Goal: Task Accomplishment & Management: Complete application form

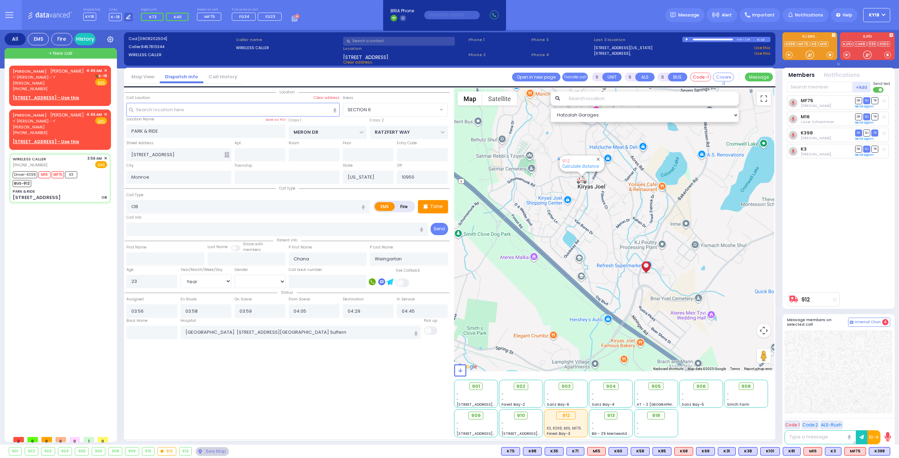
select select "SECTION 6"
select select "Year"
select select "[DEMOGRAPHIC_DATA]"
click at [49, 129] on span "ר' [PERSON_NAME] - ר' [PERSON_NAME]" at bounding box center [48, 124] width 71 height 12
type input "2"
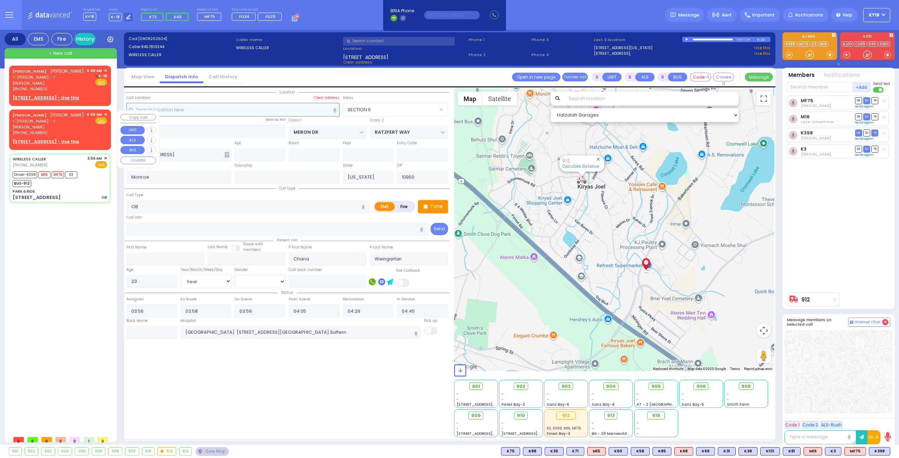
type input "1"
select select
radio input "true"
type input "[PERSON_NAME]"
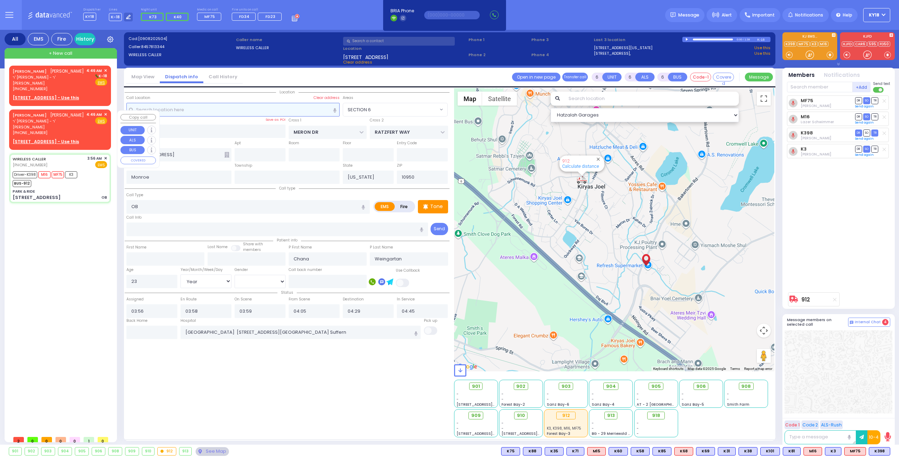
type input "[PERSON_NAME]"
select select
type input "04:46"
select select "Hatzalah Garages"
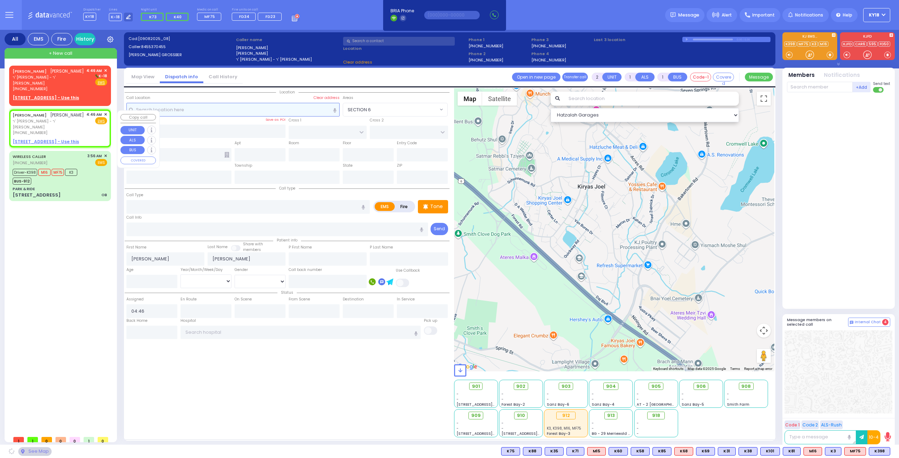
select select
radio input "true"
select select
select select "Hatzalah Garages"
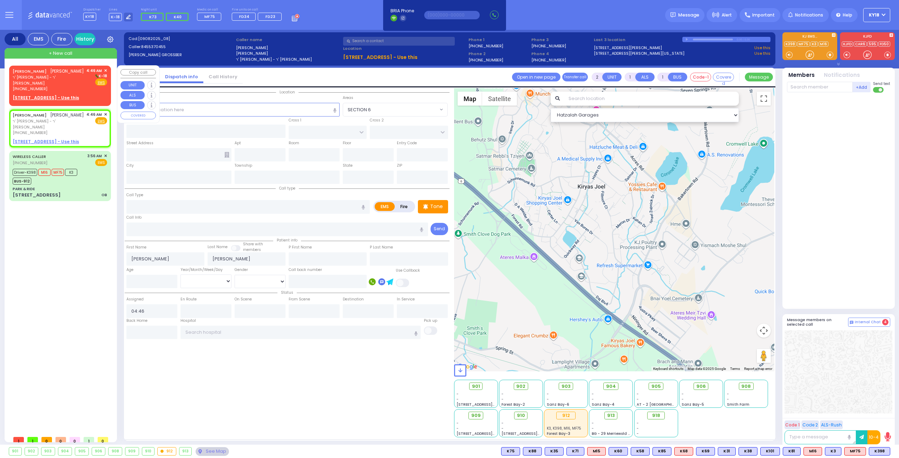
click at [105, 71] on span "✕" at bounding box center [105, 71] width 3 height 6
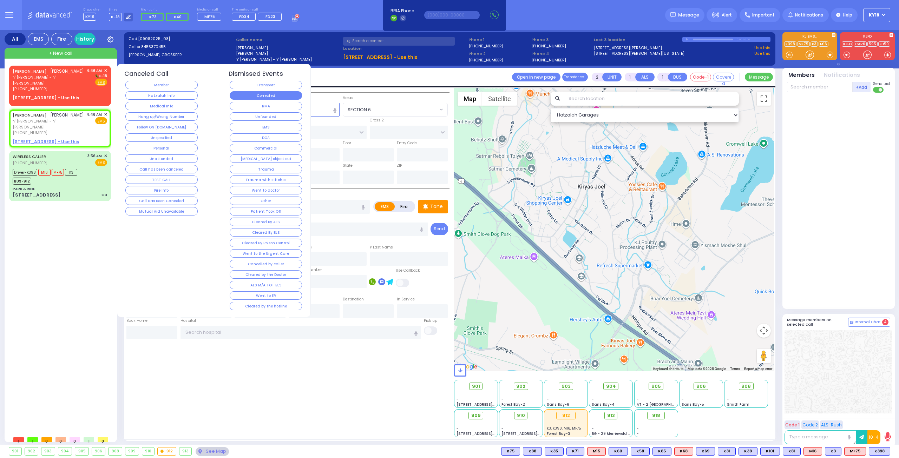
click at [241, 97] on button "Corrected" at bounding box center [266, 95] width 72 height 8
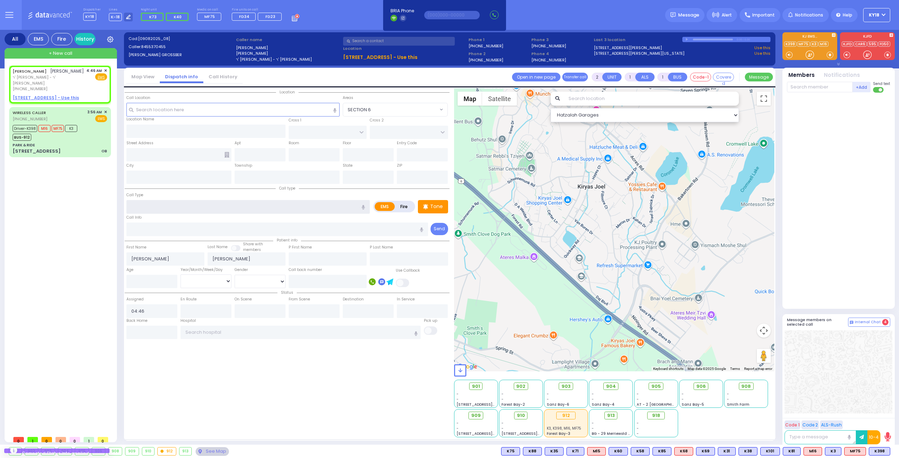
click at [169, 200] on input "text" at bounding box center [247, 206] width 243 height 13
type input "ham"
select select
radio input "true"
select select
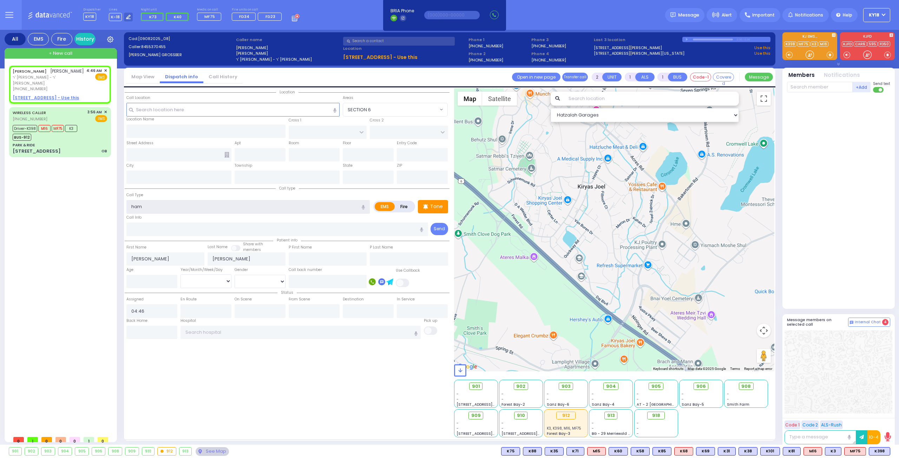
select select "Hatzalah Garages"
click at [149, 235] on span "Hemorrhage" at bounding box center [144, 235] width 32 height 7
type input "Hemorrhage"
select select
radio input "true"
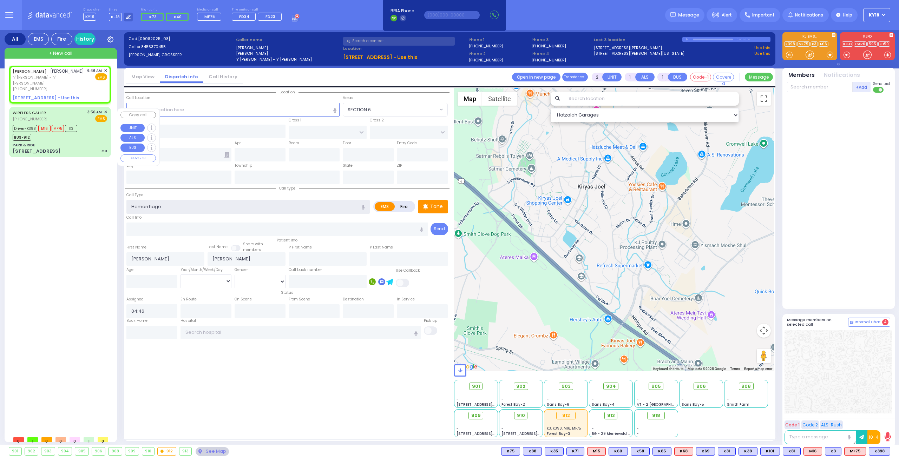
select select
select select "Hatzalah Garages"
click at [223, 333] on input "text" at bounding box center [300, 332] width 240 height 13
select select
radio input "true"
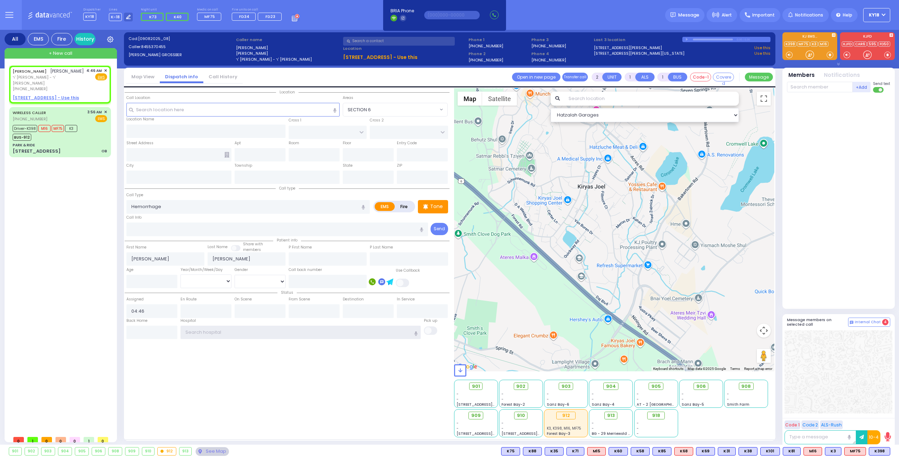
select select
select select "Hatzalah Garages"
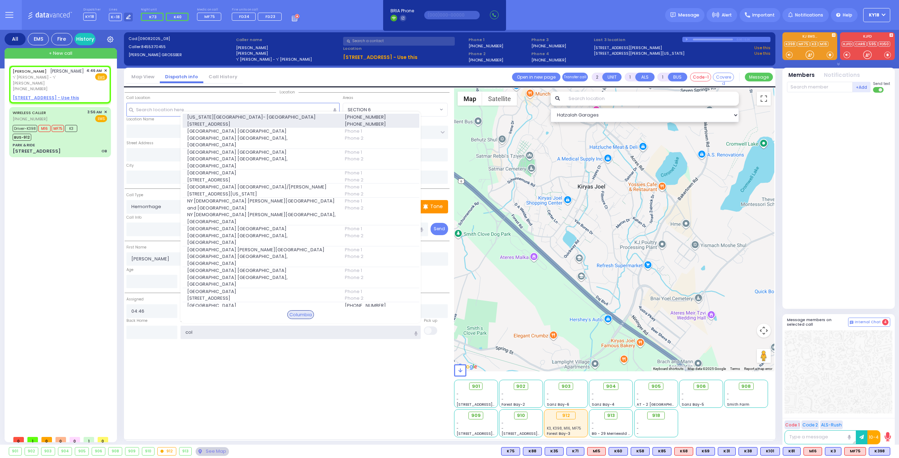
type input "col"
click at [298, 121] on span "[US_STATE][GEOGRAPHIC_DATA]- [GEOGRAPHIC_DATA]" at bounding box center [261, 117] width 149 height 7
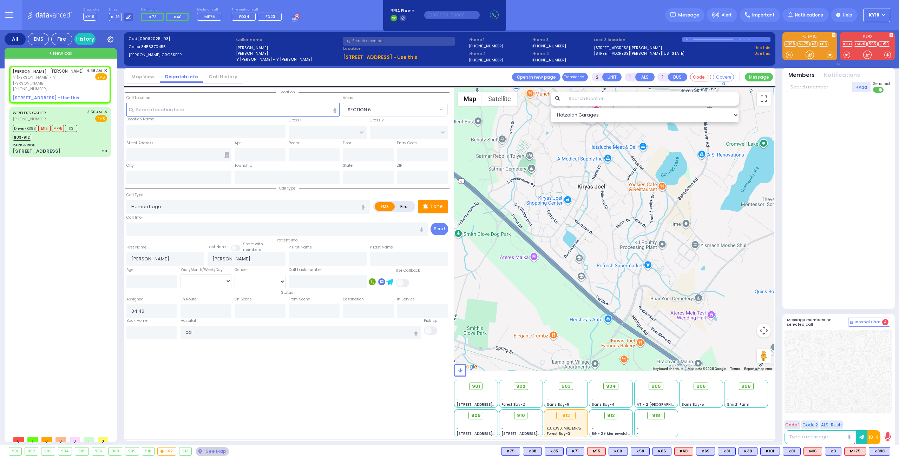
select select
radio input "true"
select select
type input "[US_STATE][GEOGRAPHIC_DATA]- [GEOGRAPHIC_DATA]"
select select "Hatzalah Garages"
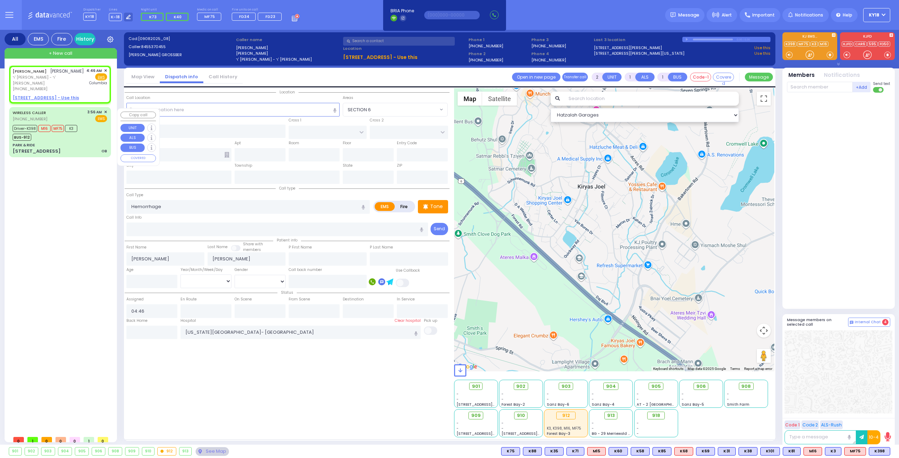
click at [71, 147] on div "PARK & RIDE" at bounding box center [60, 145] width 94 height 5
type input "6"
select select
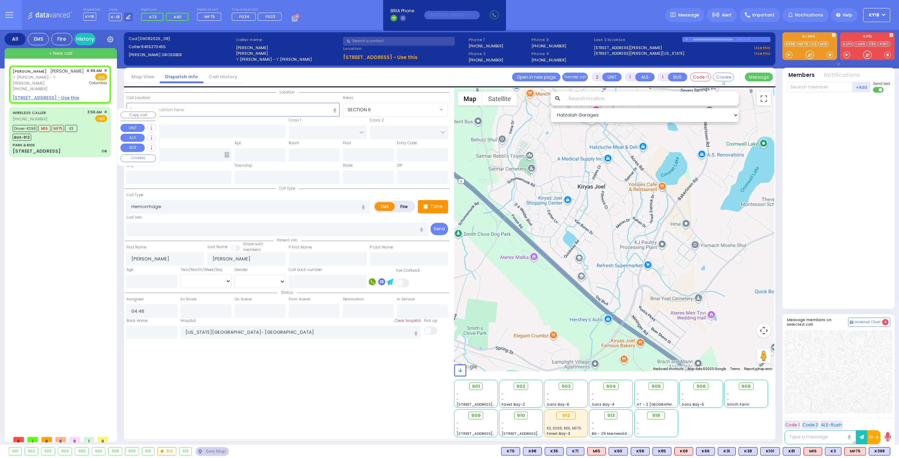
type input "OB"
radio input "true"
type input "Chana"
type input "Weingartan"
type input "23"
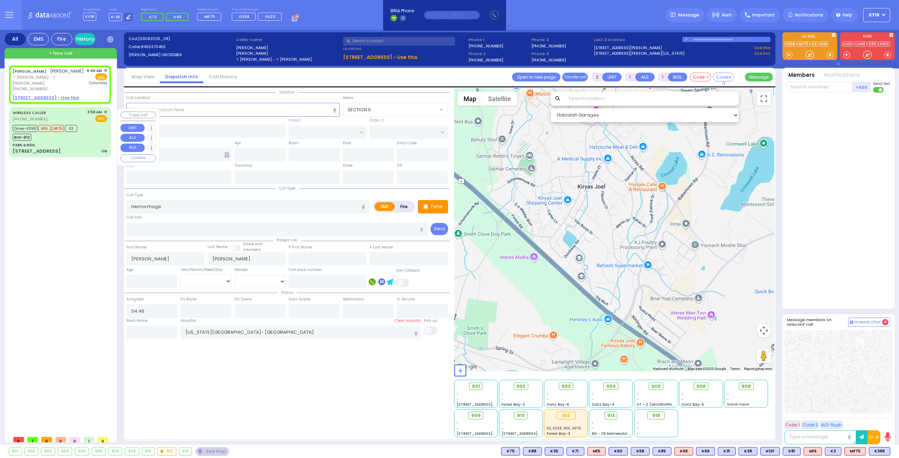
select select "Year"
select select "[DEMOGRAPHIC_DATA]"
type input "03:56"
type input "03:58"
type input "03:59"
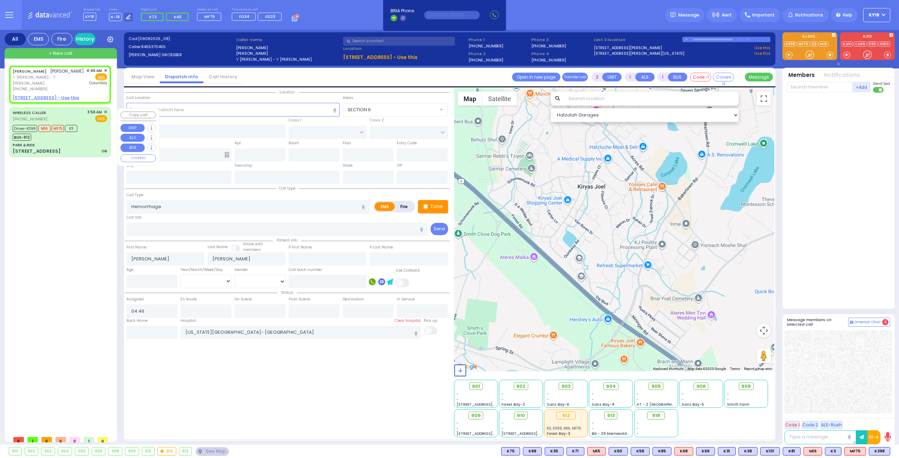
type input "04:05"
type input "04:29"
type input "04:45"
type input "[GEOGRAPHIC_DATA] [STREET_ADDRESS][GEOGRAPHIC_DATA] Suffern"
select select "Hatzalah Garages"
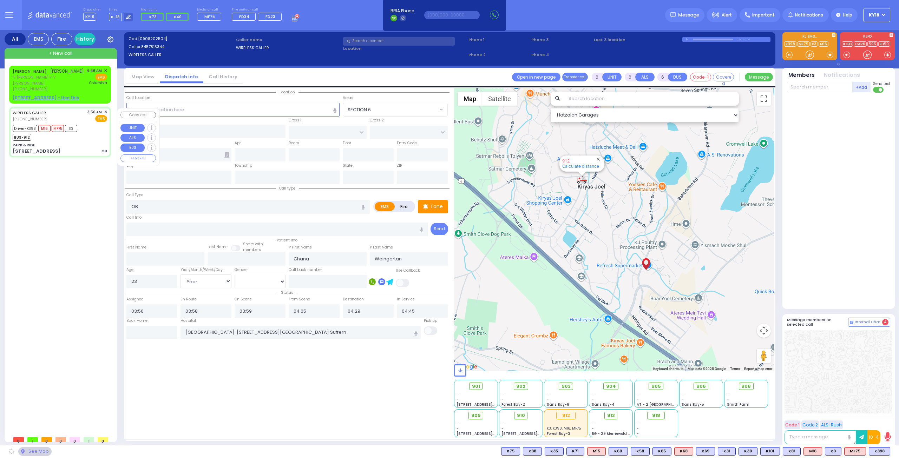
type input "PARK & RIDE"
type input "MERON DR"
type input "RATZFERT WAY"
type input "[STREET_ADDRESS]"
type input "Monroe"
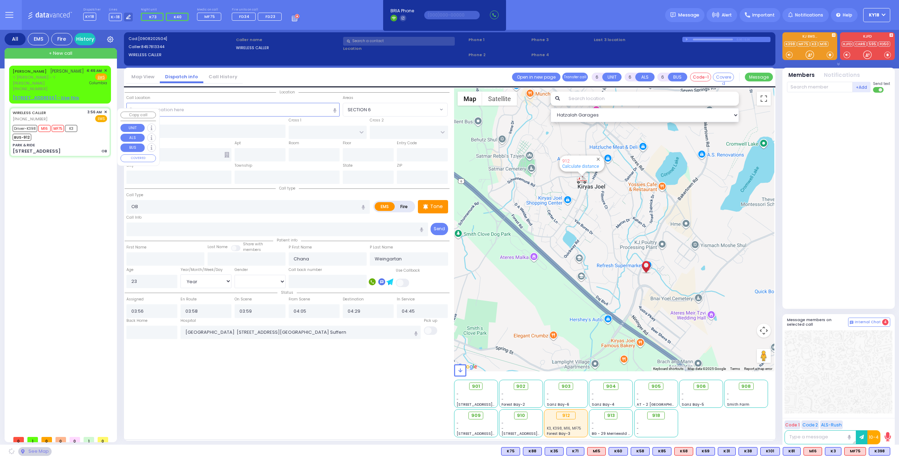
type input "[US_STATE]"
type input "10950"
select select "SECTION 6"
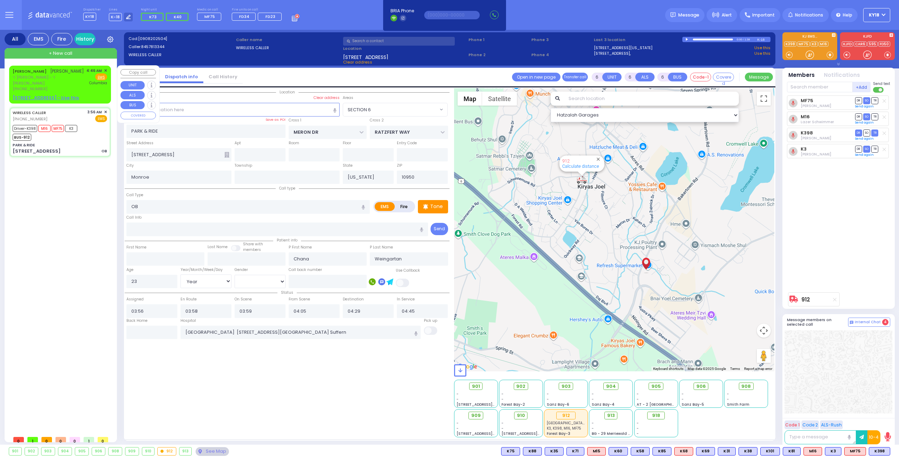
click at [77, 81] on span "ר' [PERSON_NAME] - ר' [PERSON_NAME]" at bounding box center [48, 80] width 71 height 12
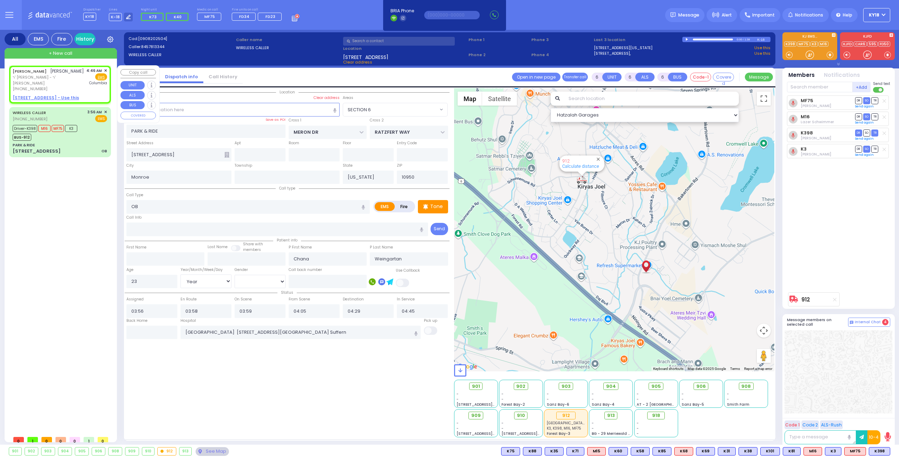
type input "2"
type input "1"
select select
type input "Hemorrhage"
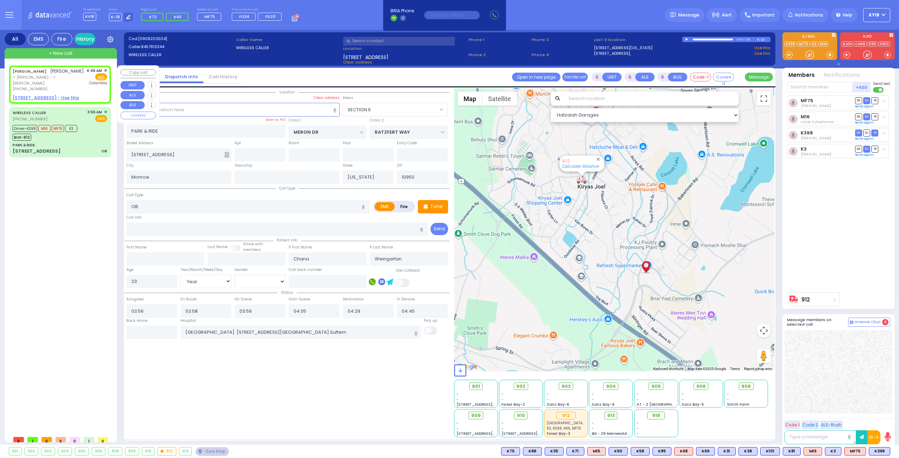
radio input "true"
type input "[PERSON_NAME]"
select select
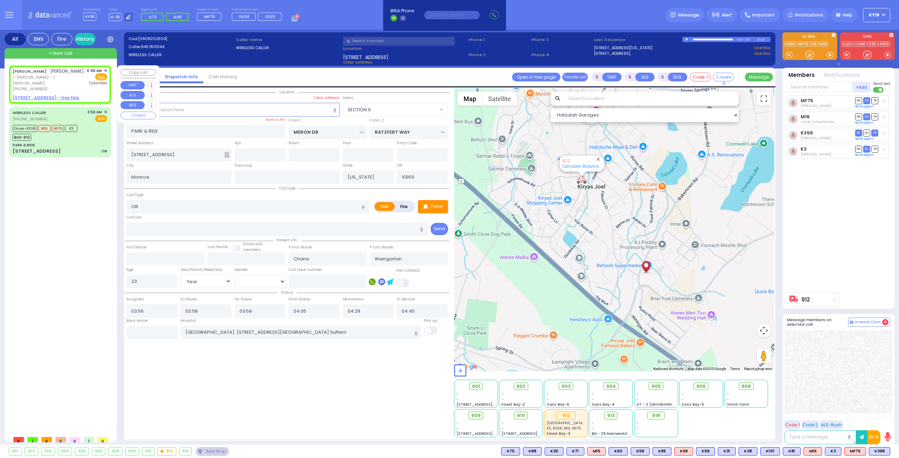
type input "04:46"
type input "[US_STATE][GEOGRAPHIC_DATA]- [GEOGRAPHIC_DATA]"
select select "Hatzalah Garages"
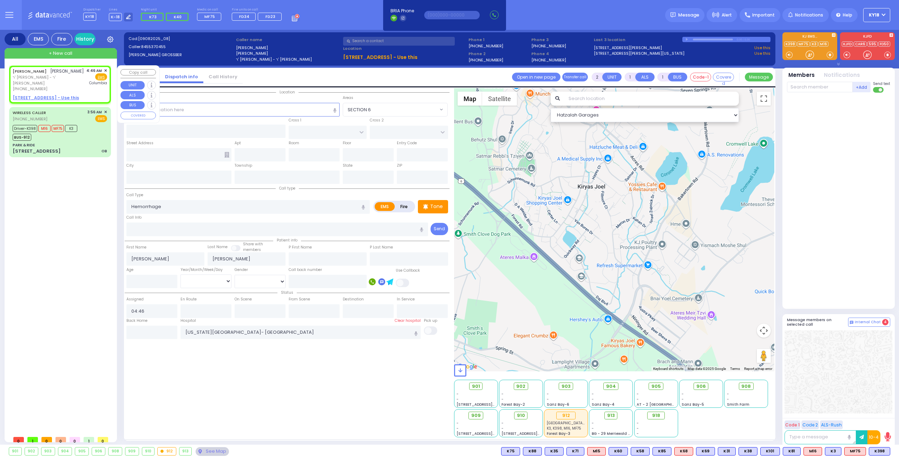
click at [60, 90] on div "[PHONE_NUMBER]" at bounding box center [48, 89] width 71 height 6
select select
radio input "true"
select select
select select "Hatzalah Garages"
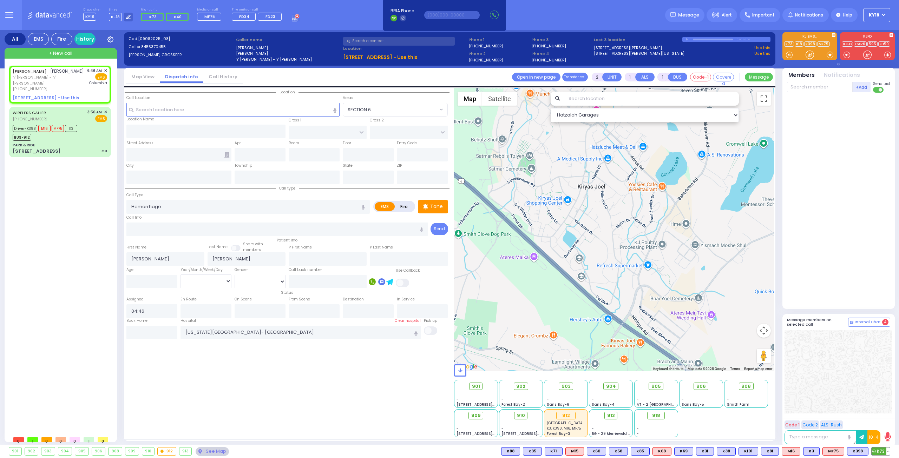
click at [881, 452] on span "K73" at bounding box center [880, 452] width 18 height 8
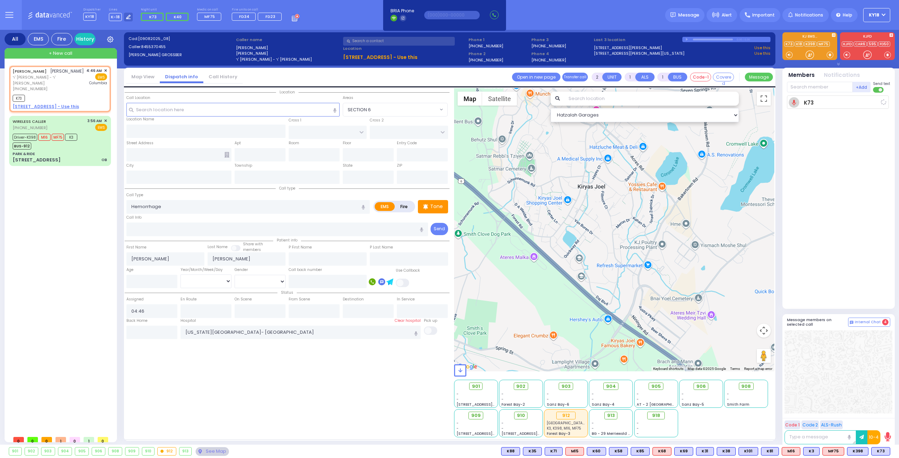
select select
radio input "true"
select select
type input "04:49"
select select "Hatzalah Garages"
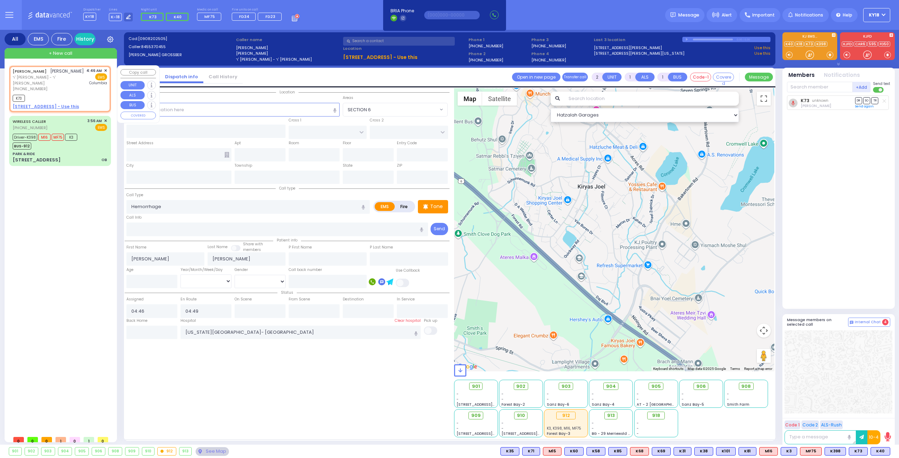
click at [77, 103] on div "ZALMEN WOLF GROSSBERG זלמן וואלף גראסבערג ר' חיים משה - ר' משה פרידריך (845) 53…" at bounding box center [60, 89] width 99 height 45
select select
radio input "true"
select select
select select "Hatzalah Garages"
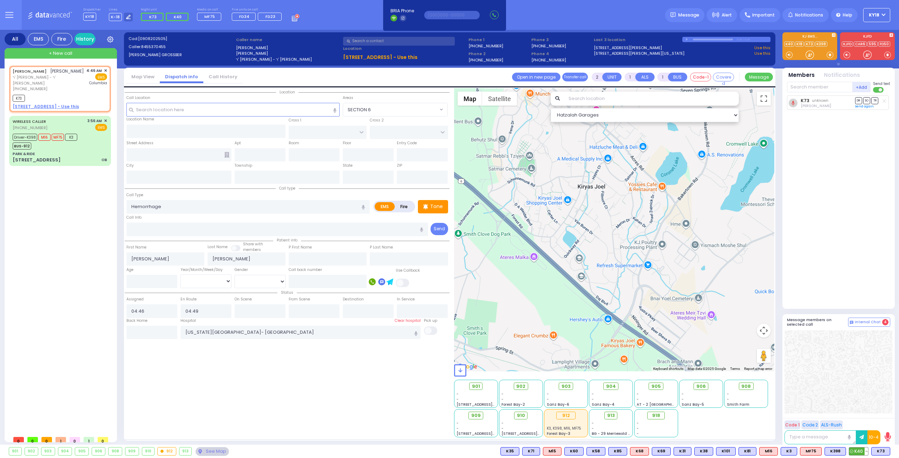
click at [857, 452] on span "K40" at bounding box center [858, 452] width 19 height 8
select select
radio input "true"
select select
select select "Hatzalah Garages"
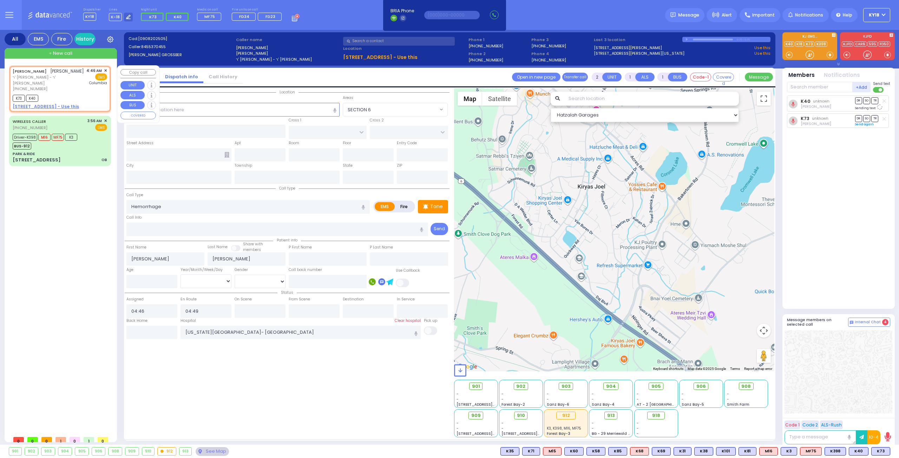
click at [66, 91] on div "[PHONE_NUMBER]" at bounding box center [48, 89] width 71 height 6
select select
radio input "true"
select select
select select "Hatzalah Garages"
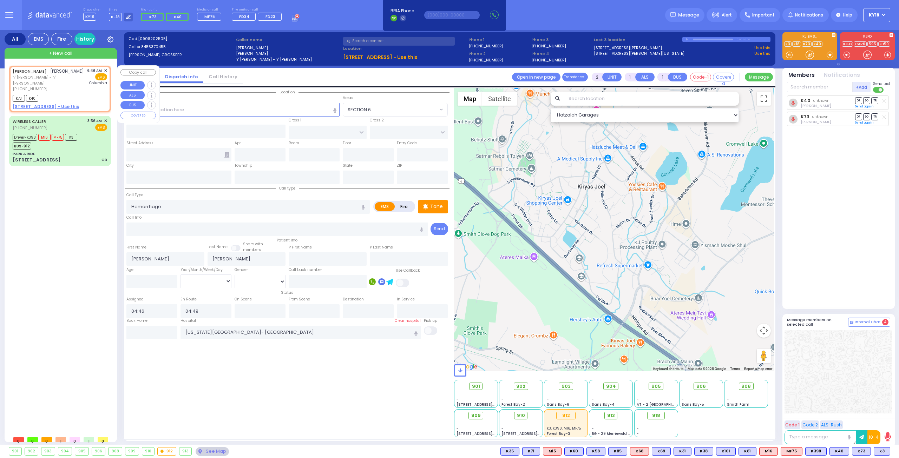
click at [73, 88] on div "[PHONE_NUMBER]" at bounding box center [48, 89] width 71 height 6
select select
radio input "true"
select select
select select "Hatzalah Garages"
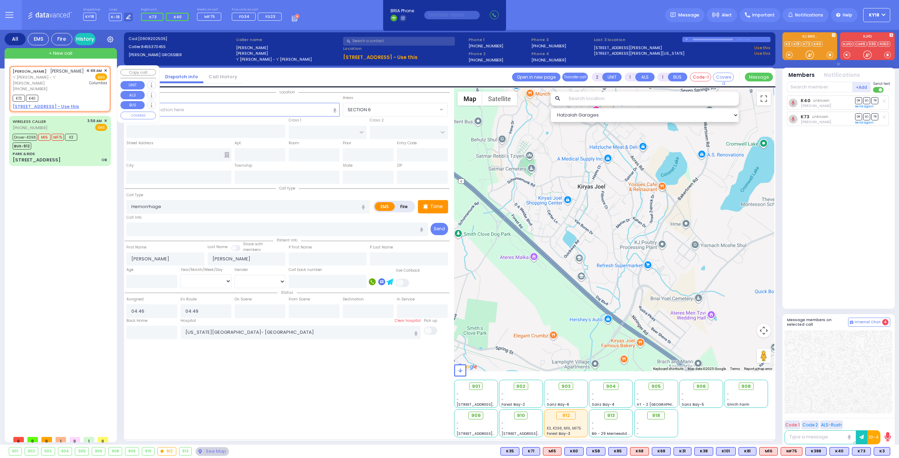
click at [74, 94] on div "K73 K40" at bounding box center [60, 97] width 94 height 9
select select
radio input "true"
select select
select select "Hatzalah Garages"
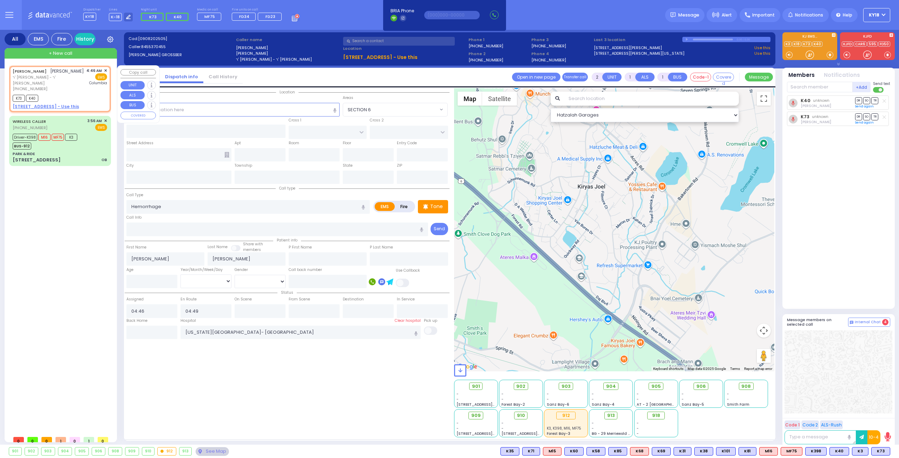
click at [72, 81] on span "ר' [PERSON_NAME] - ר' [PERSON_NAME]" at bounding box center [48, 80] width 71 height 12
select select
radio input "true"
select select
select select "Hatzalah Garages"
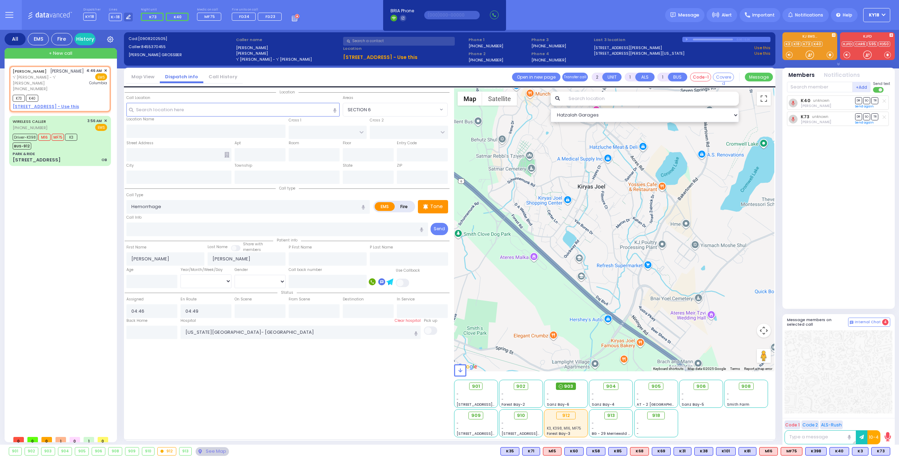
click at [566, 386] on span "903" at bounding box center [568, 386] width 9 height 7
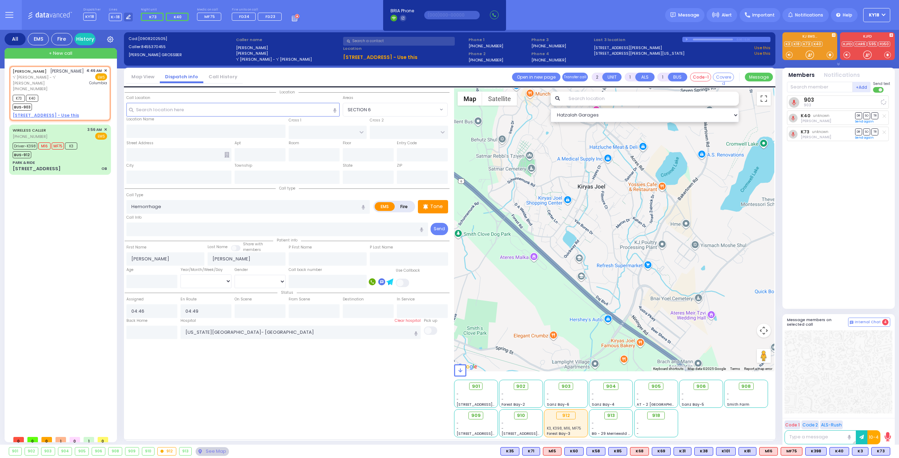
select select
radio input "true"
select select
select select "Hatzalah Garages"
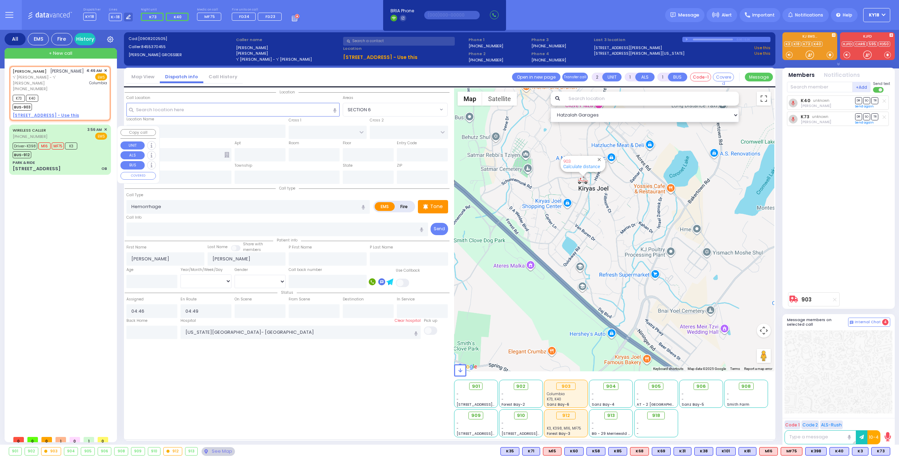
click at [84, 162] on div "PARK & RIDE" at bounding box center [60, 162] width 94 height 5
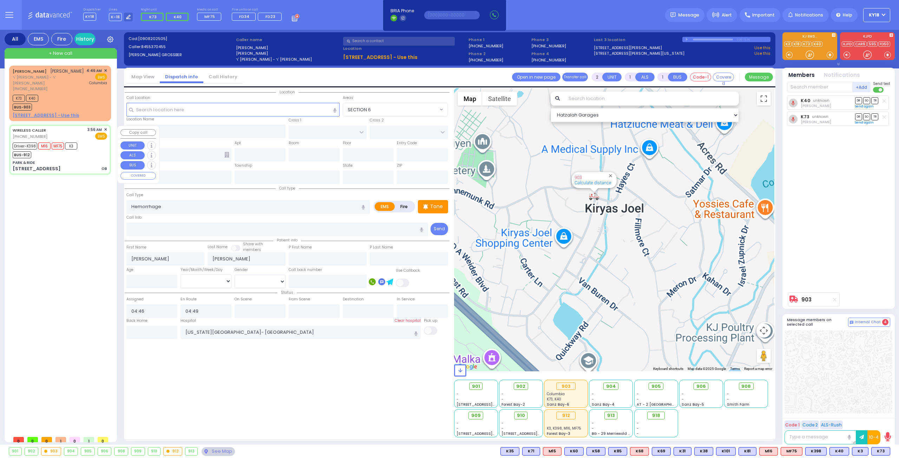
type input "6"
select select
type input "OB"
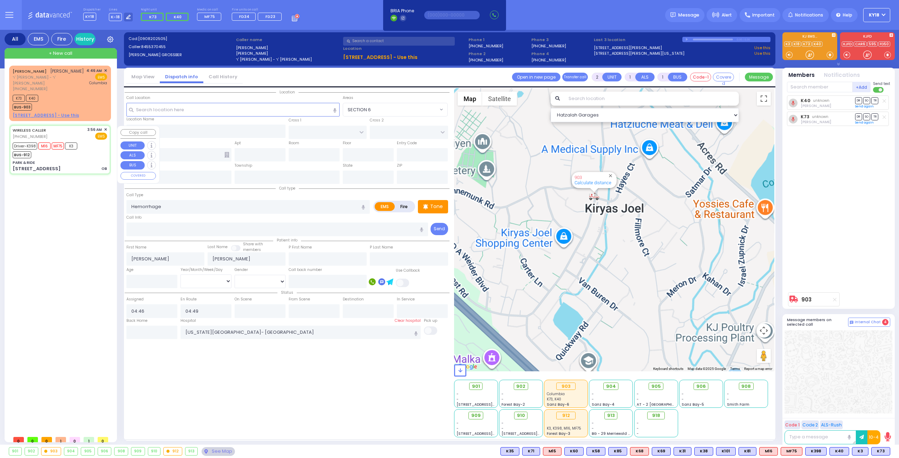
radio input "true"
type input "Chana"
type input "Weingartan"
type input "23"
select select "Year"
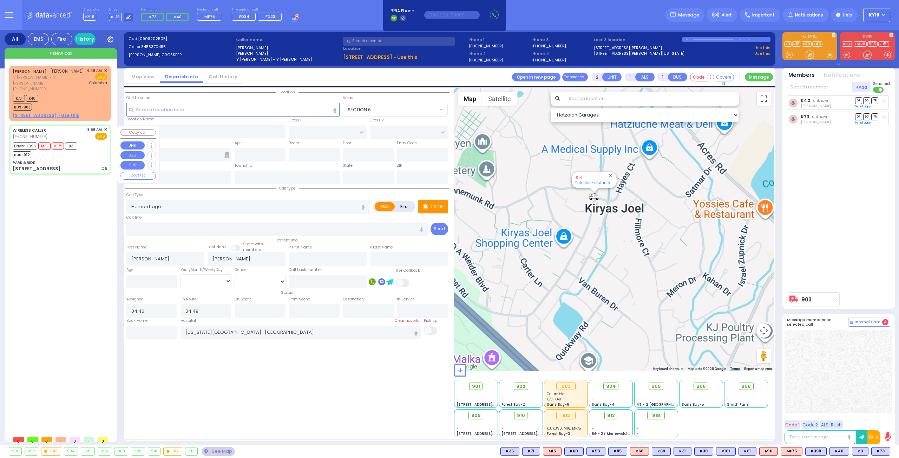
select select "[DEMOGRAPHIC_DATA]"
type input "03:56"
type input "03:58"
type input "03:59"
type input "04:05"
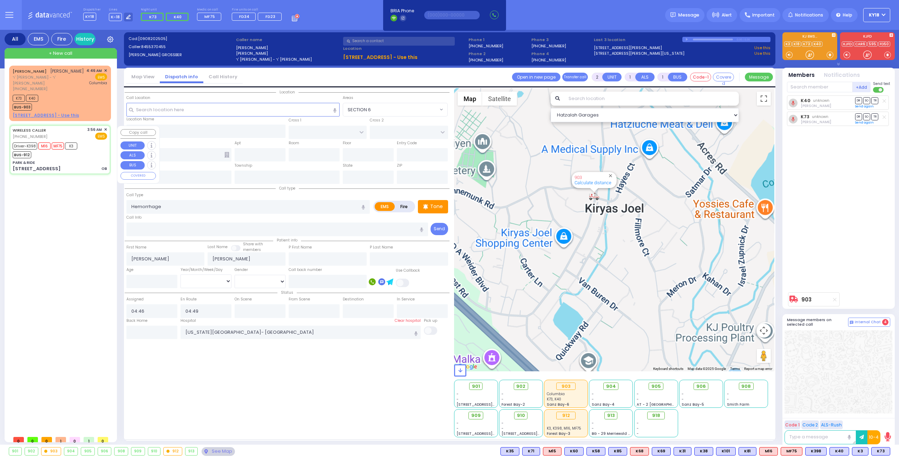
type input "04:29"
type input "04:45"
type input "[GEOGRAPHIC_DATA] [STREET_ADDRESS][GEOGRAPHIC_DATA] Suffern"
select select "Hatzalah Garages"
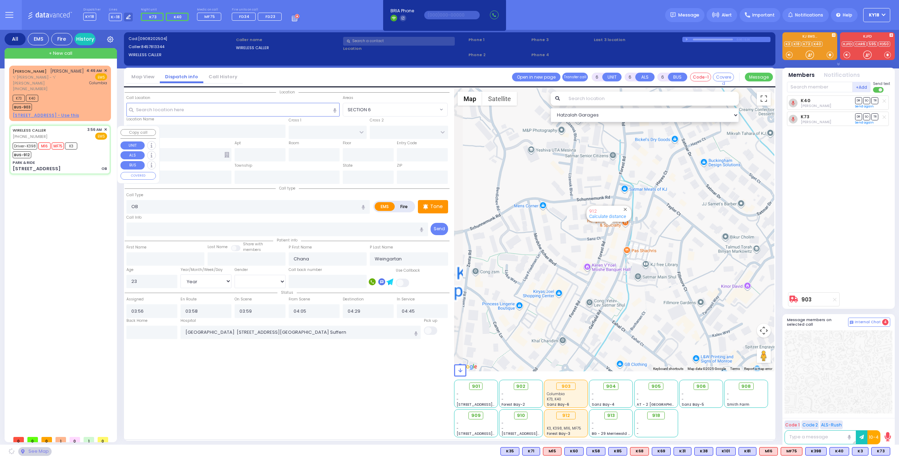
type input "PARK & RIDE"
type input "MERON DR"
type input "RATZFERT WAY"
type input "[STREET_ADDRESS]"
type input "Monroe"
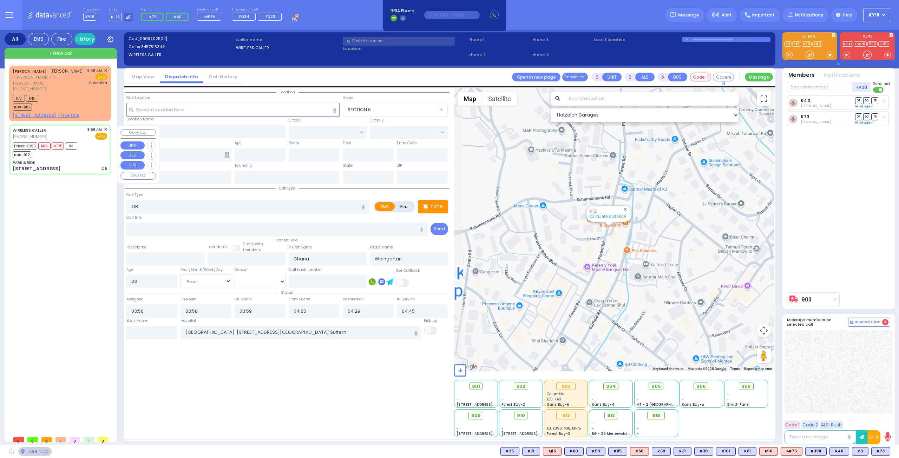
type input "[US_STATE]"
type input "10950"
select select "SECTION 6"
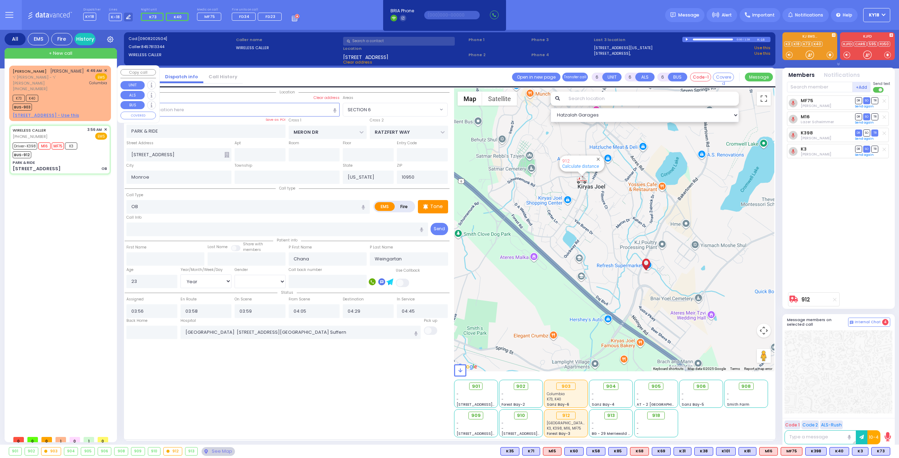
click at [86, 100] on div "K73 K40 BUS-903" at bounding box center [60, 102] width 94 height 18
type input "2"
type input "1"
select select
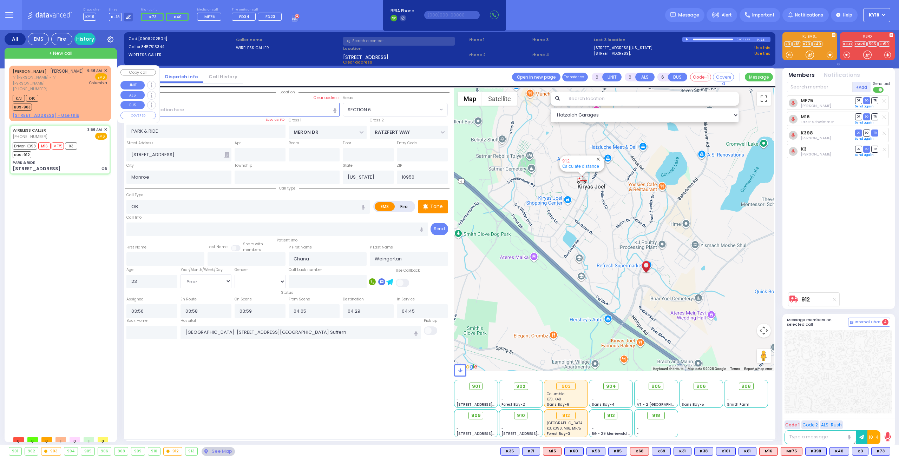
type input "Hemorrhage"
radio input "true"
type input "[PERSON_NAME]"
select select
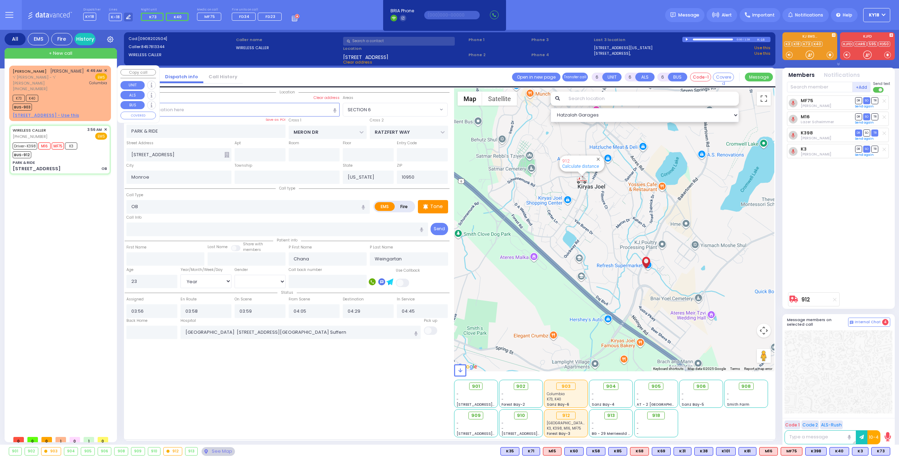
select select
type input "04:46"
type input "04:49"
type input "[US_STATE][GEOGRAPHIC_DATA]- [GEOGRAPHIC_DATA]"
select select "Hatzalah Garages"
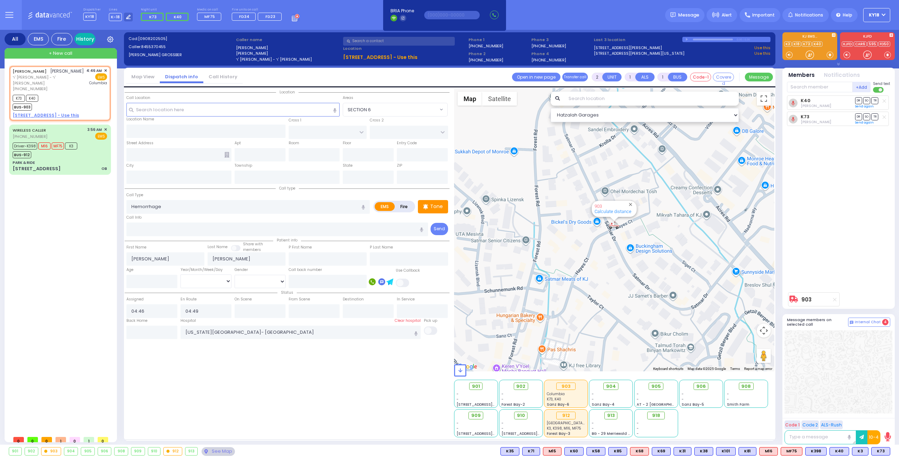
click at [86, 37] on link "History" at bounding box center [84, 39] width 21 height 12
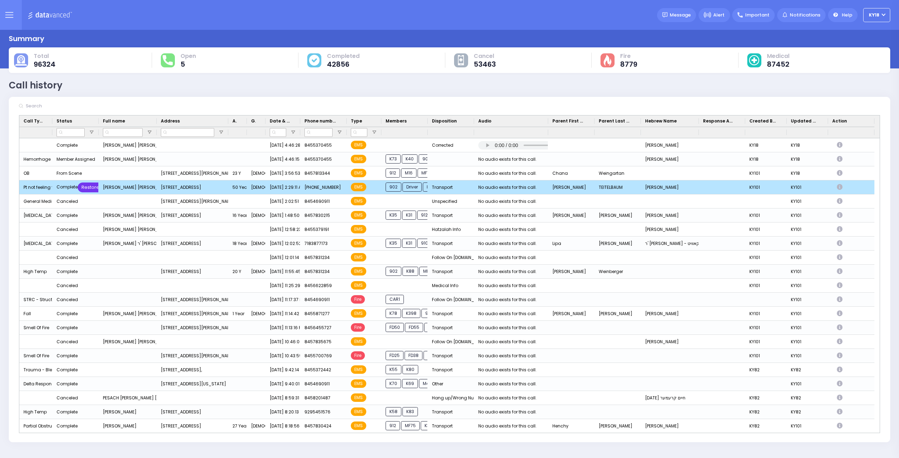
click at [87, 184] on div "Restore" at bounding box center [91, 188] width 26 height 10
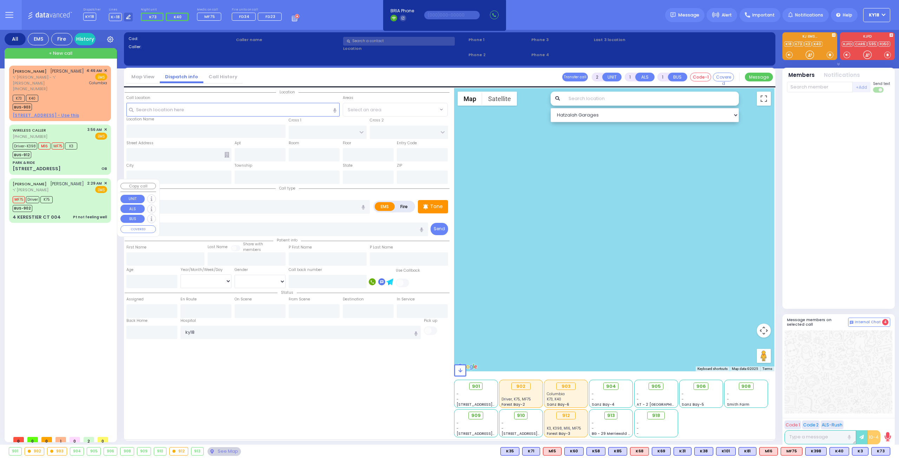
click at [74, 204] on div "MF75 Driver K75 BUS-902" at bounding box center [60, 203] width 94 height 18
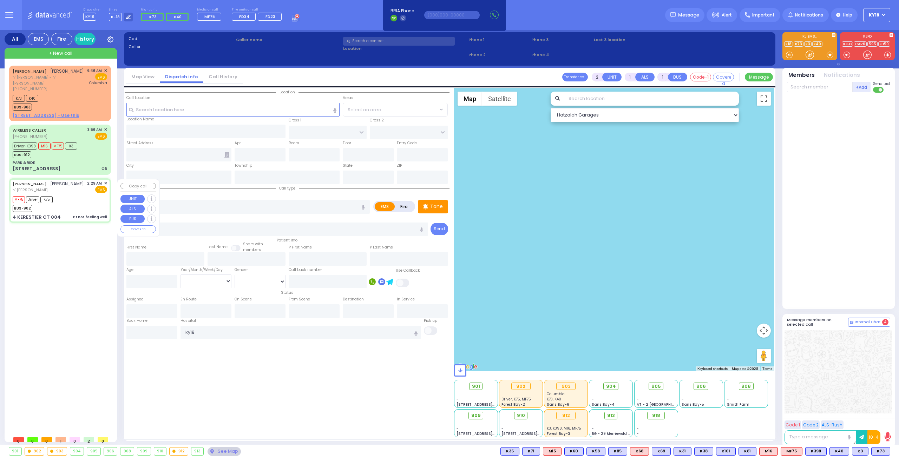
type input "6"
select select
type input "Pt not feeling well"
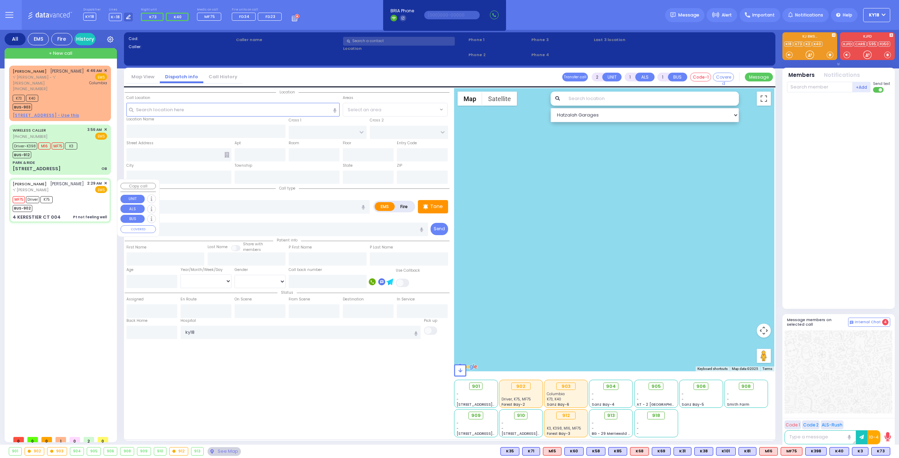
radio input "true"
type input "JACOB SHAMSHON"
type input "TEITELBAUM"
type input "Miriam"
type input "TEITELBAUM"
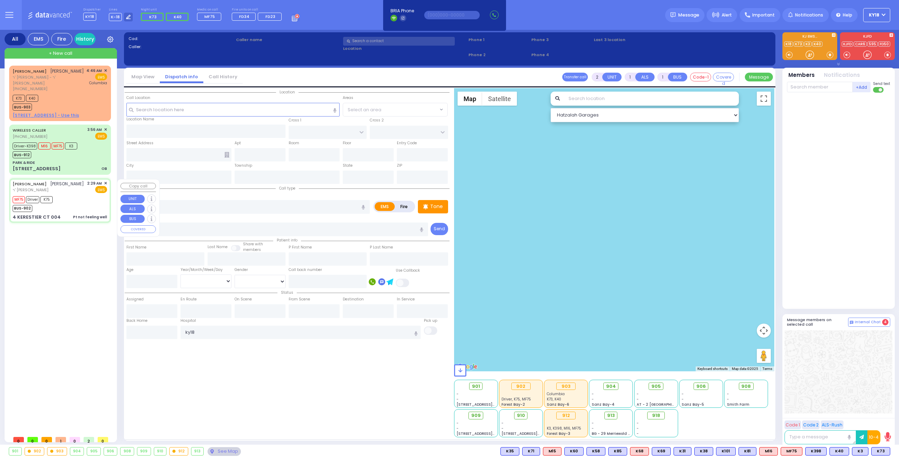
type input "50"
select select "Year"
select select "[DEMOGRAPHIC_DATA]"
type input "02:29"
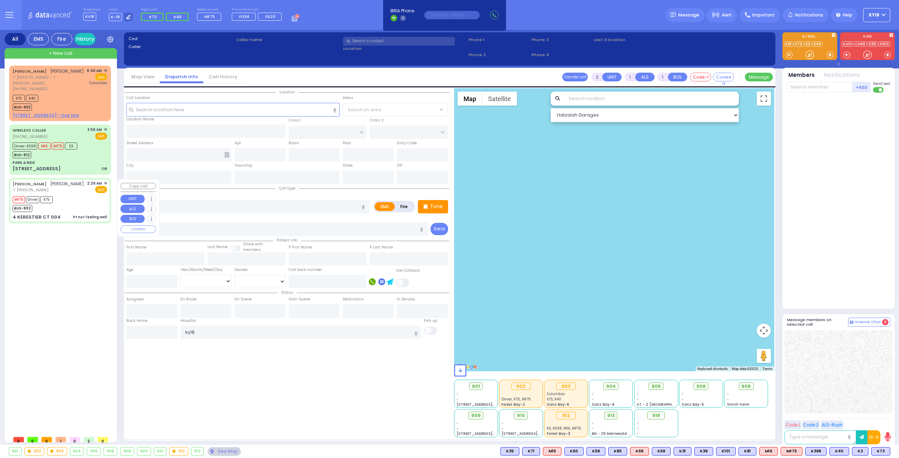
type input "02:36"
type input "03:40"
select select "Hatzalah Garages"
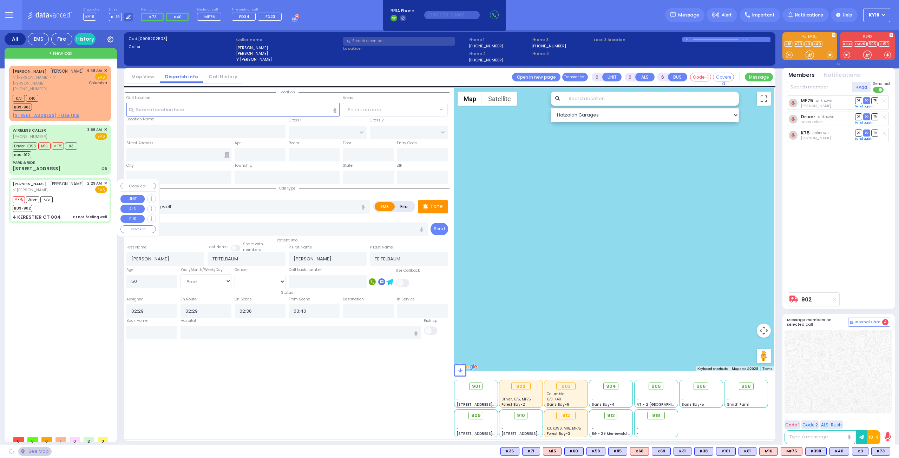
type input "GETZIL BERGER BLVD"
type input "KAHAN DR"
type input "4 KERESTIER CT"
type input "004"
type input "[PERSON_NAME]"
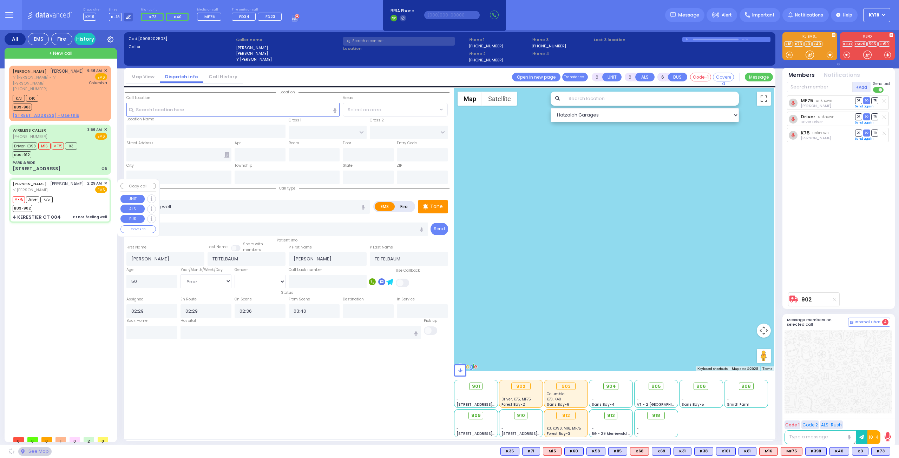
type input "[US_STATE]"
type input "10950"
select select "SECTION 4"
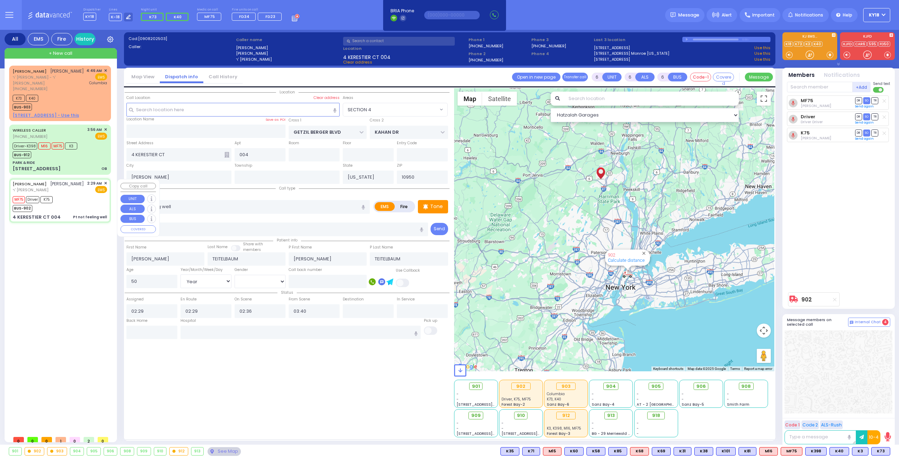
click at [80, 212] on div "MF75 Driver K75 BUS-902" at bounding box center [60, 203] width 94 height 18
select select
radio input "true"
select select "Year"
select select "[DEMOGRAPHIC_DATA]"
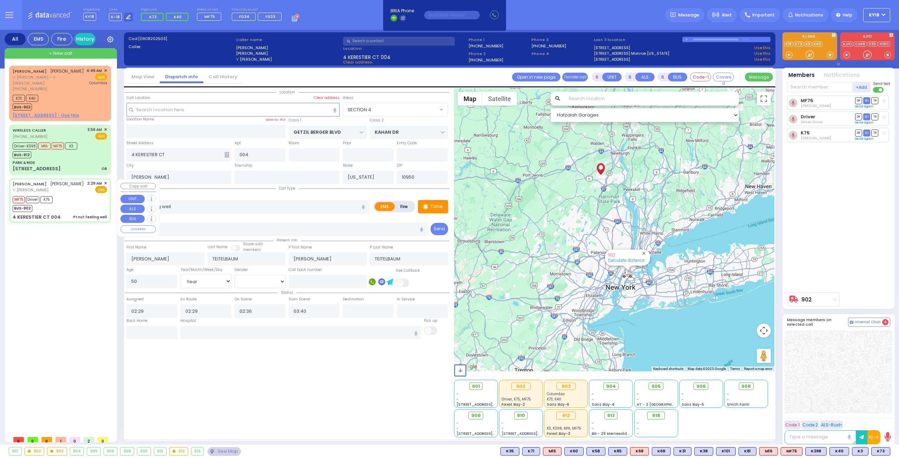
select select "Hatzalah Garages"
select select "SECTION 4"
click at [876, 132] on span "TR" at bounding box center [874, 133] width 7 height 7
select select
radio input "true"
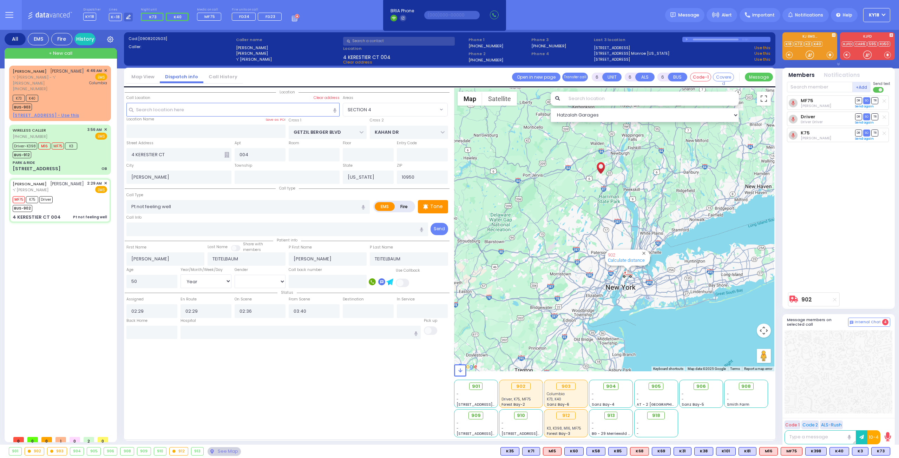
select select "Year"
select select "[DEMOGRAPHIC_DATA]"
select select "Hatzalah Garages"
select select "SECTION 4"
click at [873, 102] on span "TR" at bounding box center [874, 100] width 7 height 7
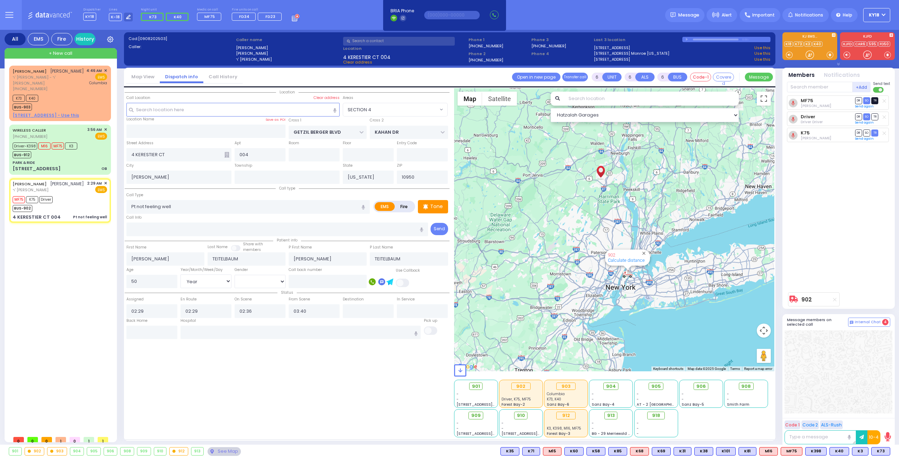
select select
radio input "true"
select select "Year"
select select "[DEMOGRAPHIC_DATA]"
select select "Hatzalah Garages"
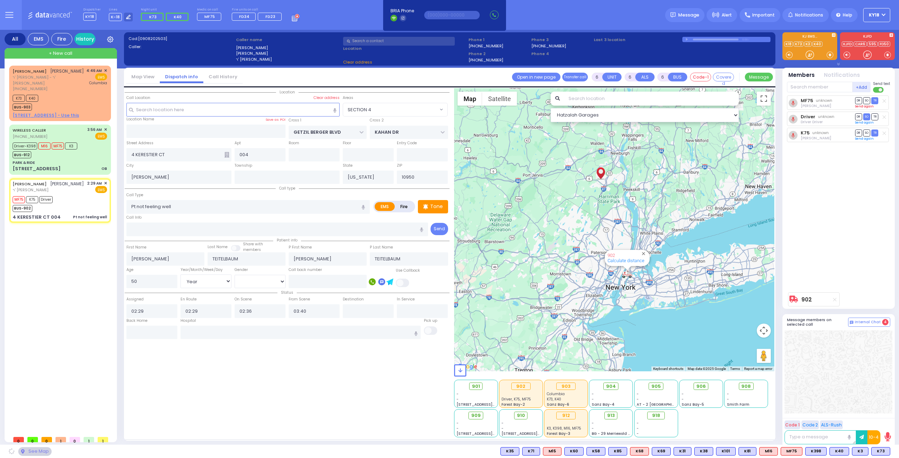
select select "SECTION 4"
click at [875, 117] on span "TR" at bounding box center [874, 116] width 7 height 7
select select
radio input "true"
select select "Year"
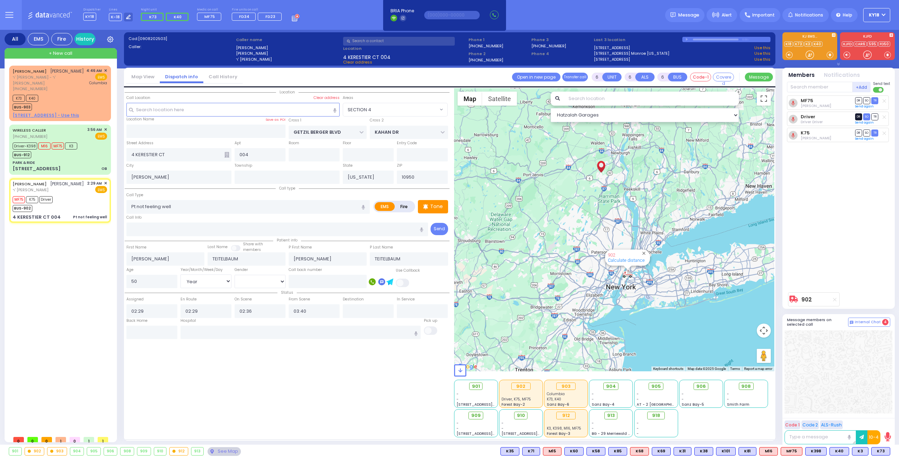
select select "[DEMOGRAPHIC_DATA]"
select select "Hatzalah Garages"
click at [857, 117] on span "DR" at bounding box center [858, 116] width 7 height 7
select select "SECTION 4"
select select
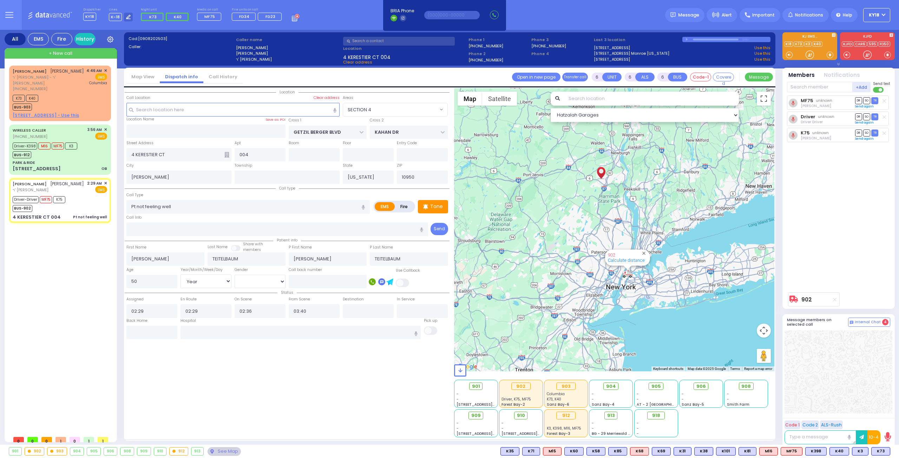
radio input "true"
select select "Year"
select select "[DEMOGRAPHIC_DATA]"
select select "Hatzalah Garages"
select select "SECTION 4"
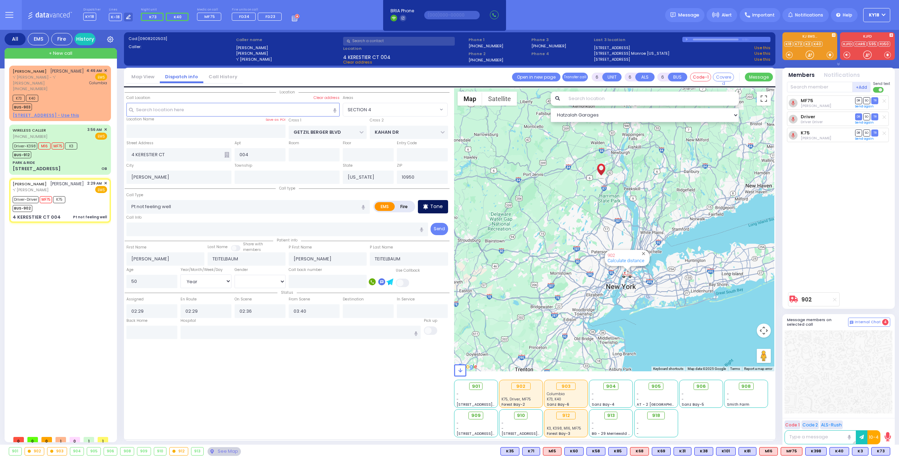
click at [435, 206] on p "Tone" at bounding box center [436, 206] width 13 height 7
click at [197, 333] on input "text" at bounding box center [300, 332] width 240 height 13
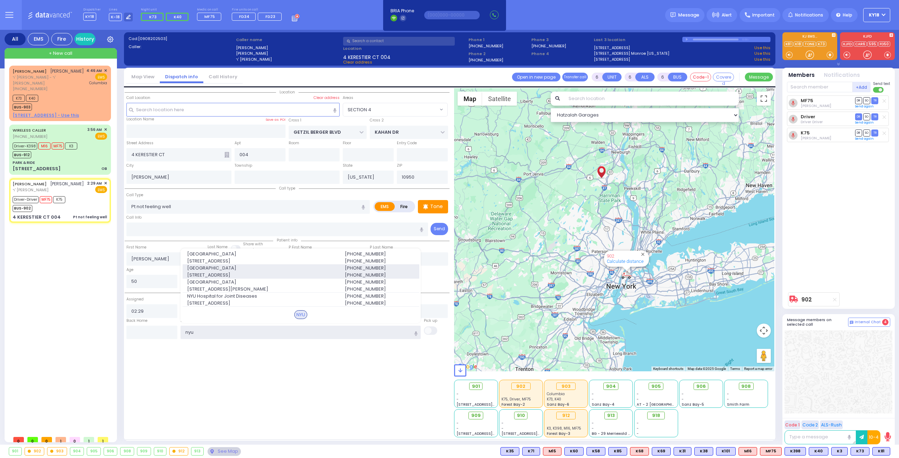
type input "nyu"
click at [292, 272] on span "150 55th St" at bounding box center [261, 275] width 149 height 7
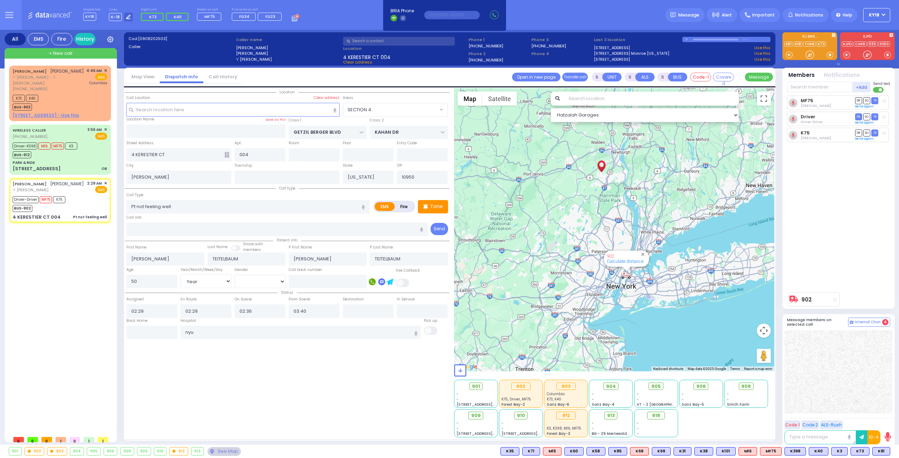
select select
radio input "true"
select select "Year"
select select "[DEMOGRAPHIC_DATA]"
type input "NYU Lutheran Medical Center"
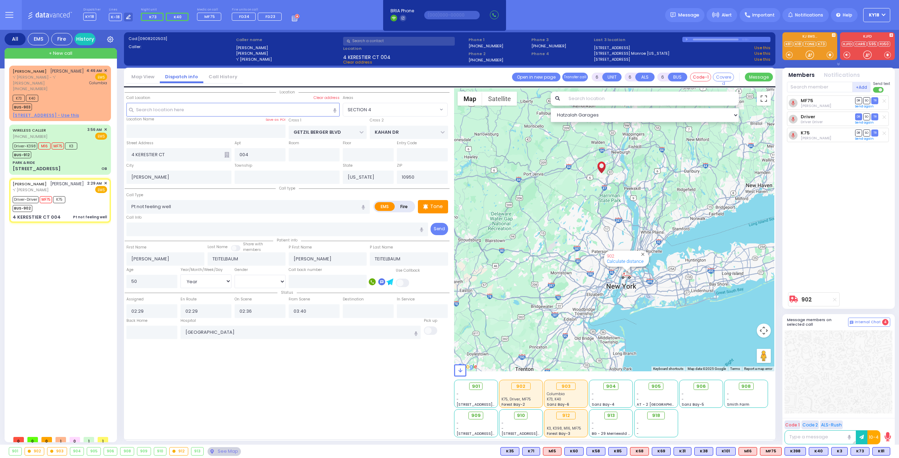
select select "Hatzalah Garages"
select select "SECTION 4"
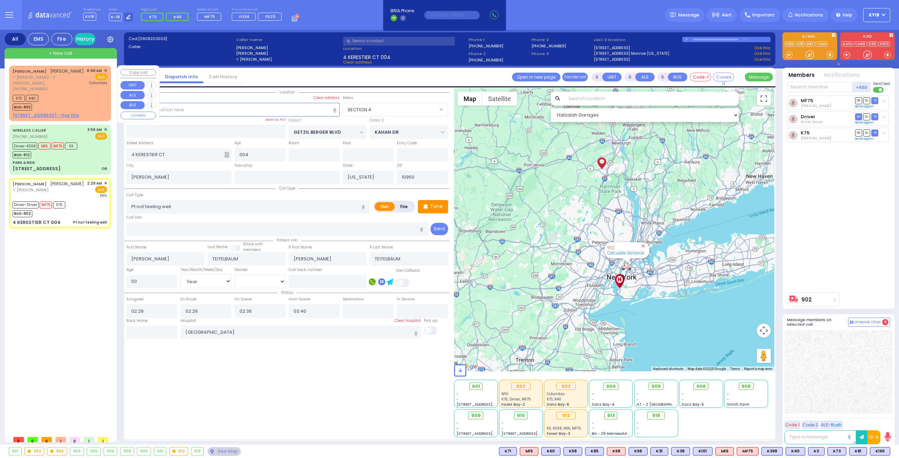
click at [82, 85] on span "ר' [PERSON_NAME] - ר' [PERSON_NAME]" at bounding box center [48, 80] width 71 height 12
type input "2"
type input "1"
select select
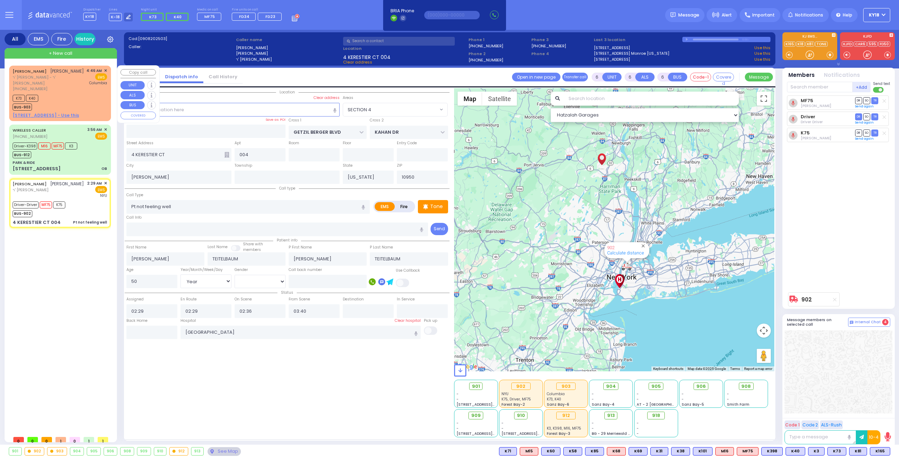
type input "Hemorrhage"
radio input "true"
type input "[PERSON_NAME]"
select select
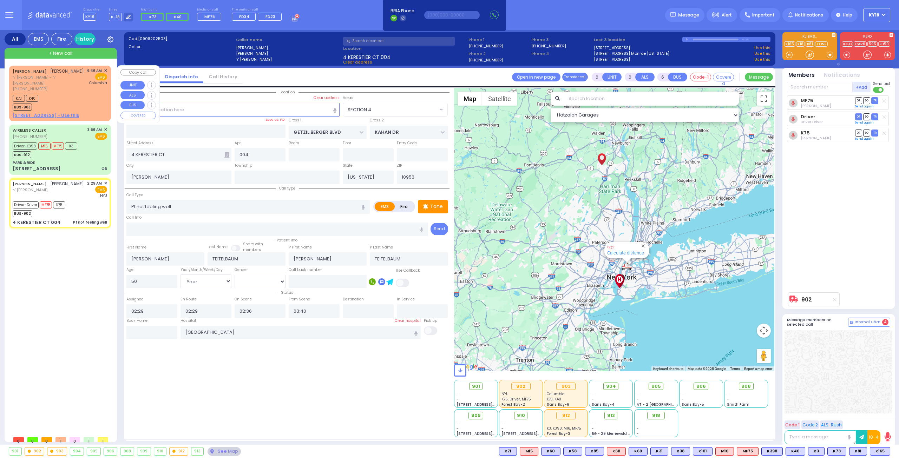
select select
type input "04:46"
type input "04:49"
type input "[US_STATE][GEOGRAPHIC_DATA]- [GEOGRAPHIC_DATA]"
select select "Hatzalah Garages"
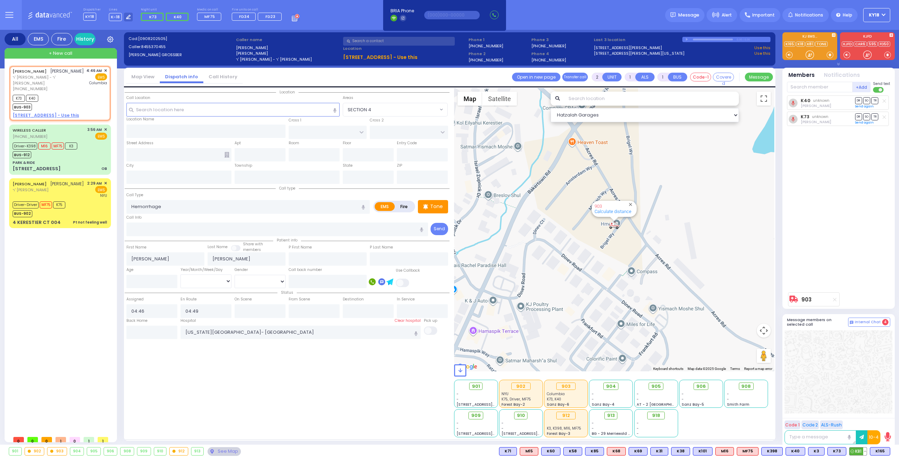
click at [854, 450] on span "K81" at bounding box center [857, 452] width 17 height 8
click at [877, 450] on span "K165" at bounding box center [880, 452] width 20 height 8
select select
radio input "true"
select select
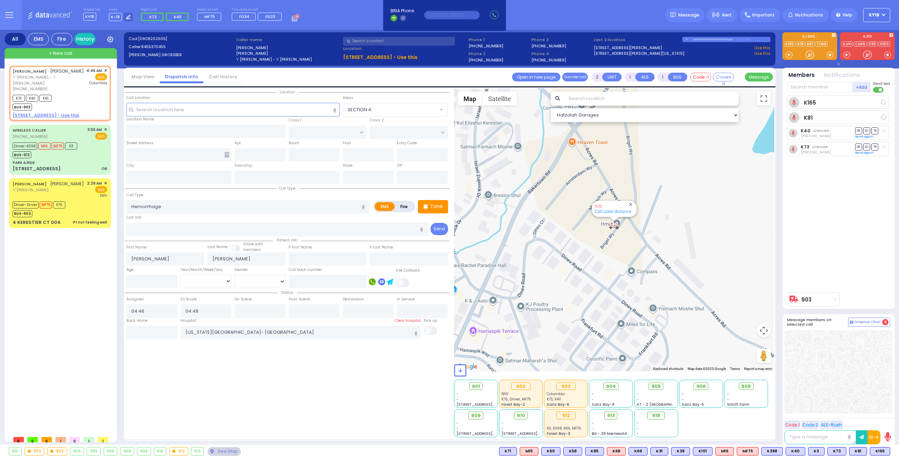
select select "Hatzalah Garages"
select select
radio input "true"
select select
select select "Hatzalah Garages"
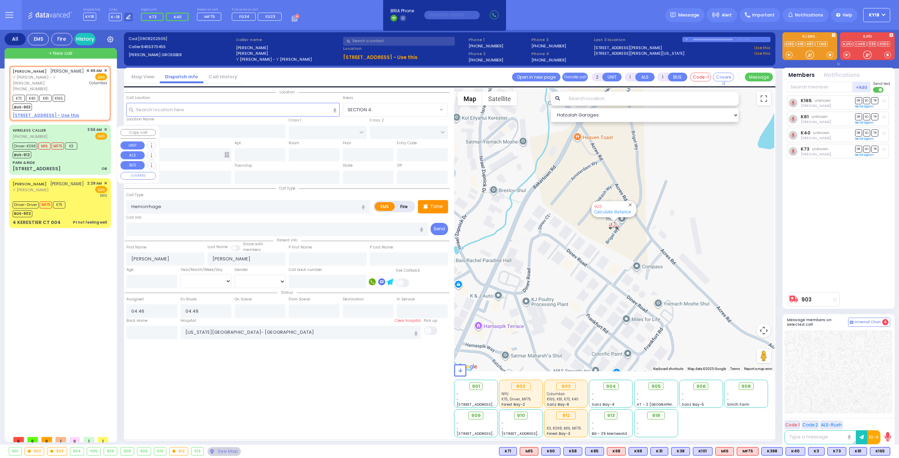
click at [89, 160] on div "WIRELESS CALLER (845) 781-3344 3:56 AM ✕ EMS M16 K3" at bounding box center [60, 150] width 99 height 48
type input "6"
select select
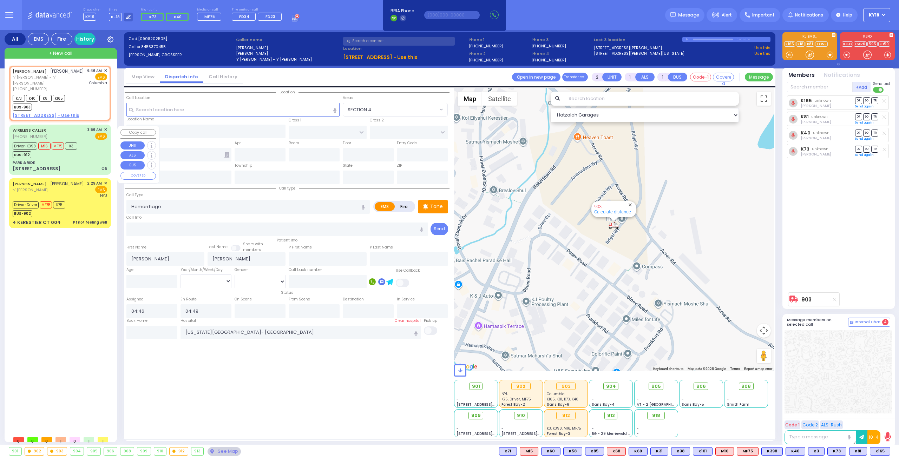
type input "OB"
radio input "true"
type input "Chana"
type input "Weingartan"
type input "23"
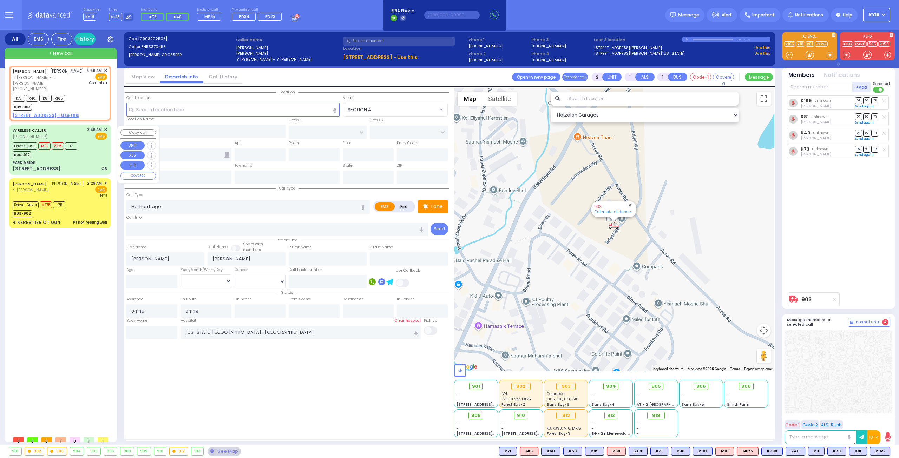
select select "Year"
select select "[DEMOGRAPHIC_DATA]"
type input "03:56"
type input "03:58"
type input "03:59"
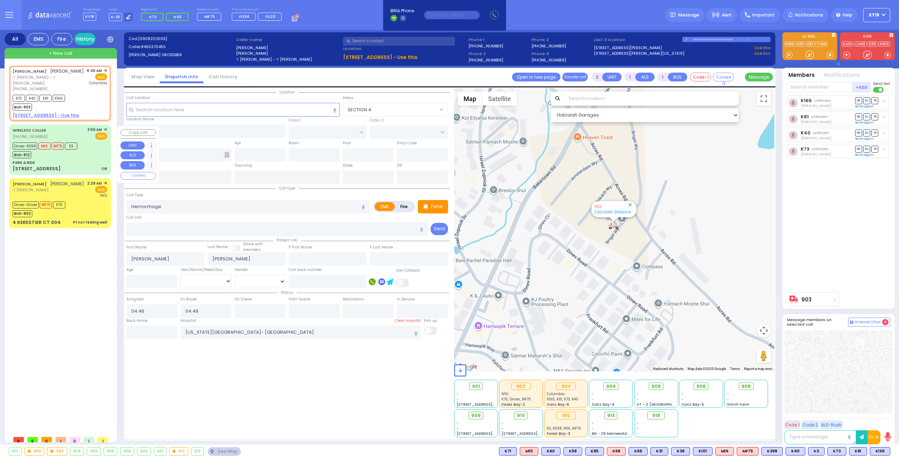
type input "04:05"
type input "04:29"
type input "04:45"
type input "[GEOGRAPHIC_DATA] [STREET_ADDRESS][GEOGRAPHIC_DATA] Suffern"
select select "Hatzalah Garages"
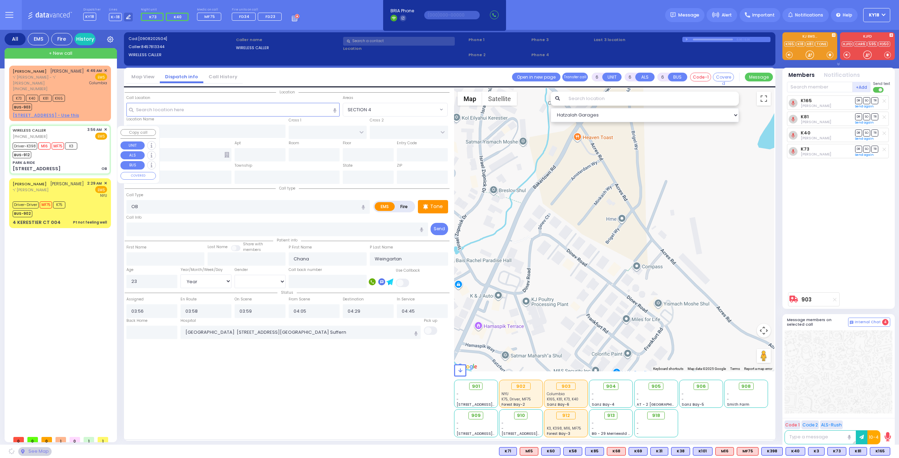
type input "PARK & RIDE"
type input "MERON DR"
type input "RATZFERT WAY"
type input "[STREET_ADDRESS]"
type input "Monroe"
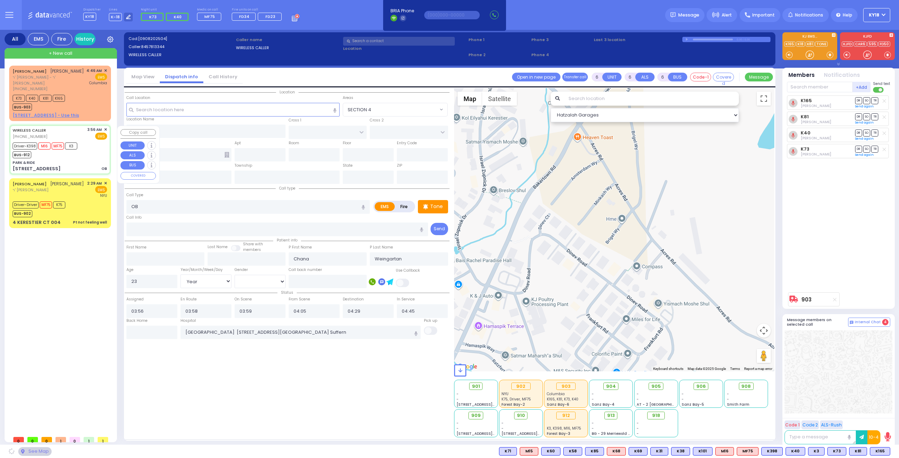
type input "[US_STATE]"
type input "10950"
select select "SECTION 6"
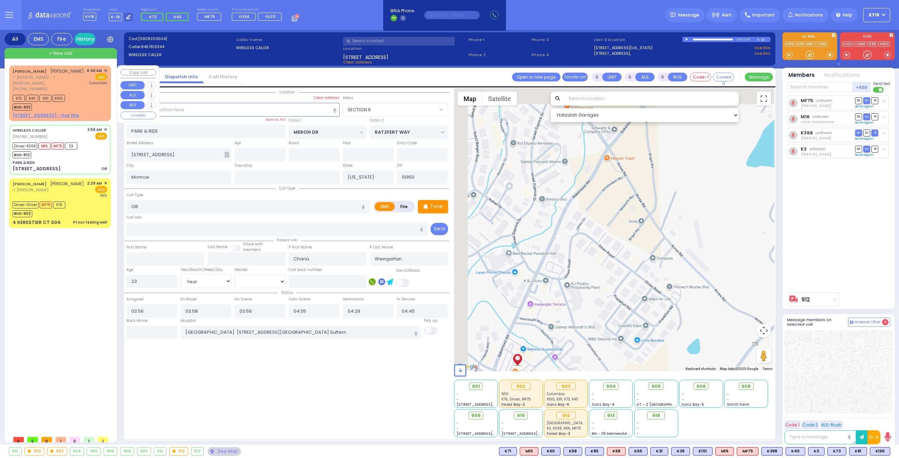
click at [87, 100] on div "K73 K40 K81 K165 BUS-903" at bounding box center [60, 102] width 94 height 18
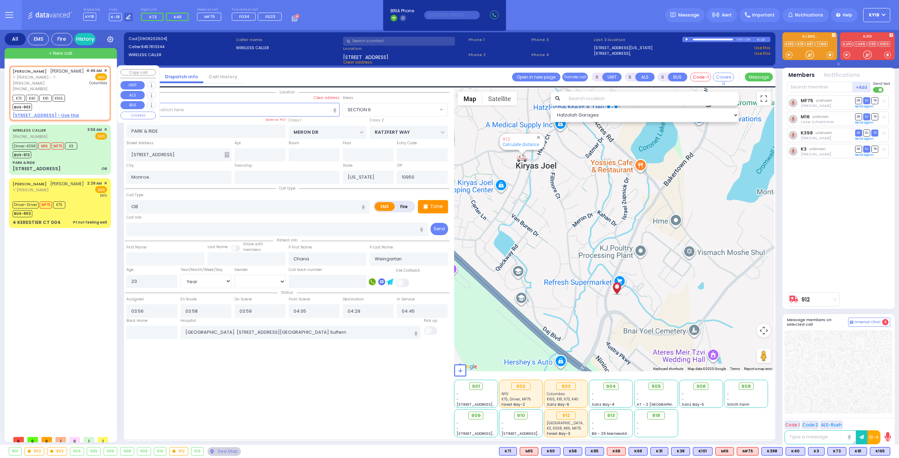
type input "2"
type input "1"
select select
type input "Hemorrhage"
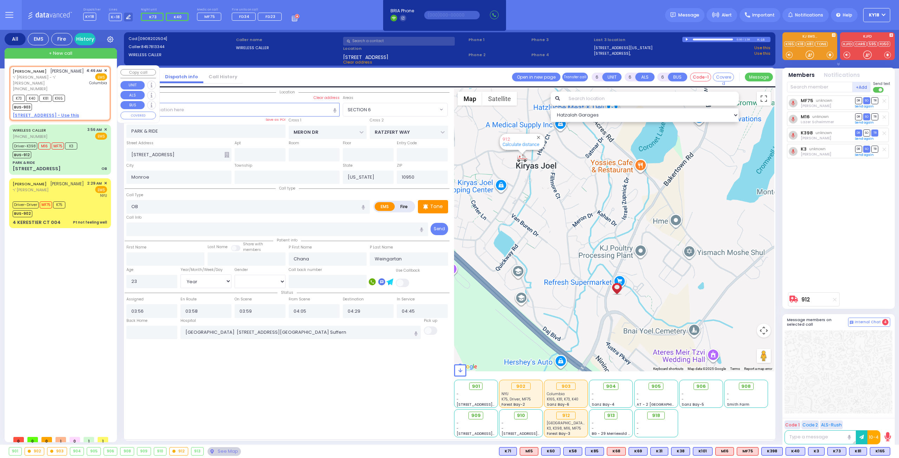
radio input "true"
type input "[PERSON_NAME]"
select select
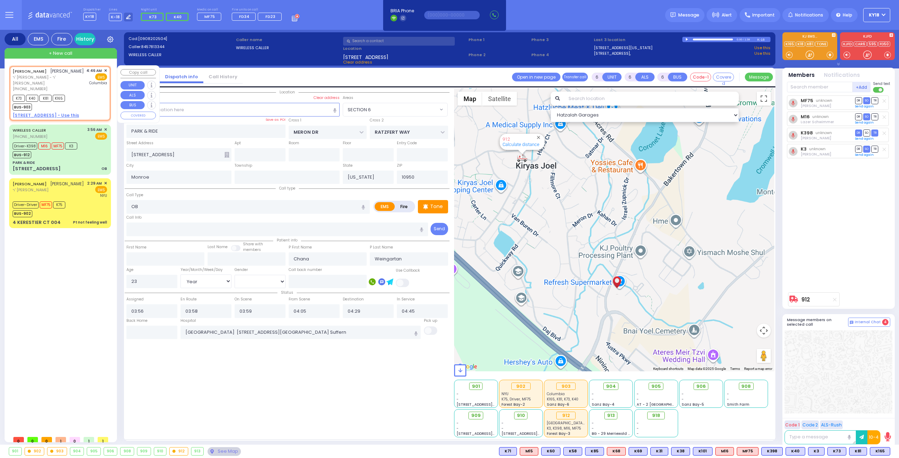
type input "04:46"
type input "04:49"
type input "[US_STATE][GEOGRAPHIC_DATA]- [GEOGRAPHIC_DATA]"
select select "Hatzalah Garages"
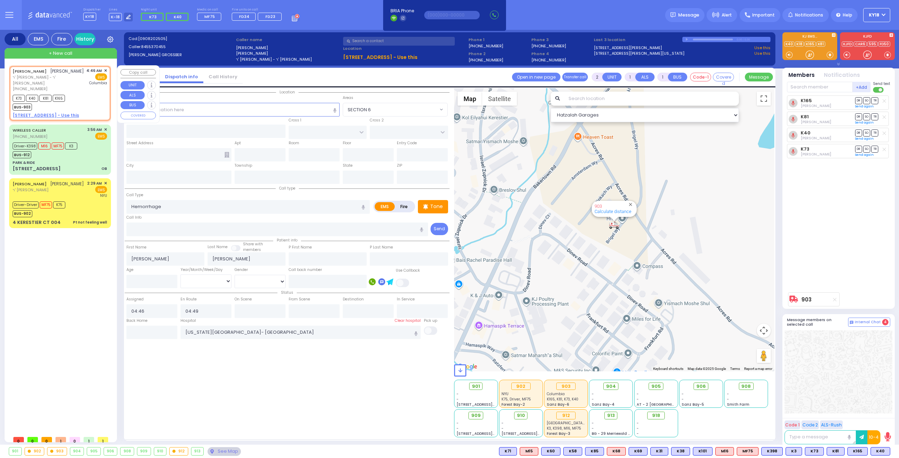
click at [87, 112] on div "ZALMEN WOLF GROSSBERG זלמן וואלף גראסבערג ר' חיים משה - ר' משה פרידריך (845) 53…" at bounding box center [60, 93] width 99 height 53
select select
radio input "true"
select select
select select "Hatzalah Garages"
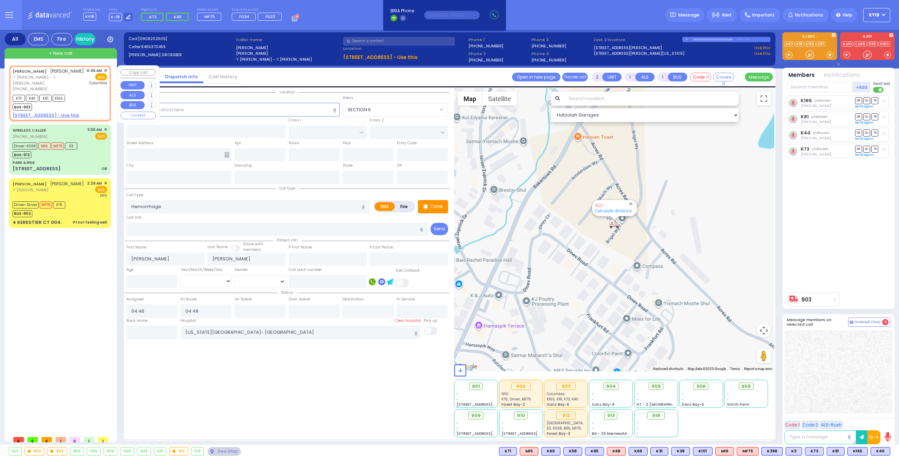
click at [72, 118] on u "20 BRIGEL WAY 203 - Use this" at bounding box center [46, 115] width 66 height 6
select select
radio input "true"
select select
select select "Hatzalah Garages"
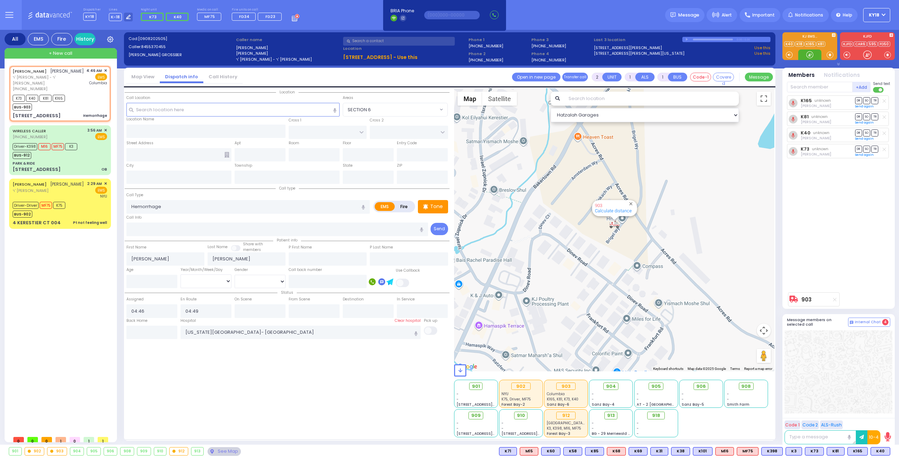
select select
radio input "true"
select select
select select "Hatzalah Garages"
type input "ACRES RD"
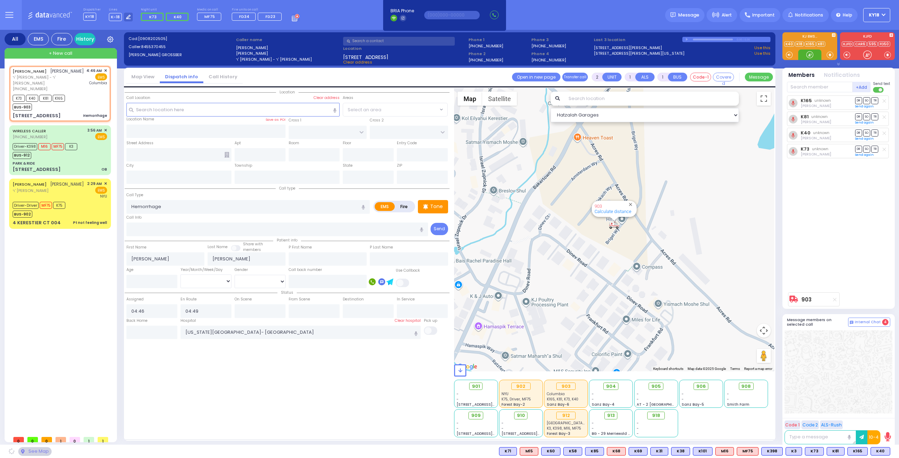
type input "DINEV RD"
type input "[STREET_ADDRESS]"
type input "203"
type input "[PERSON_NAME]"
type input "[US_STATE]"
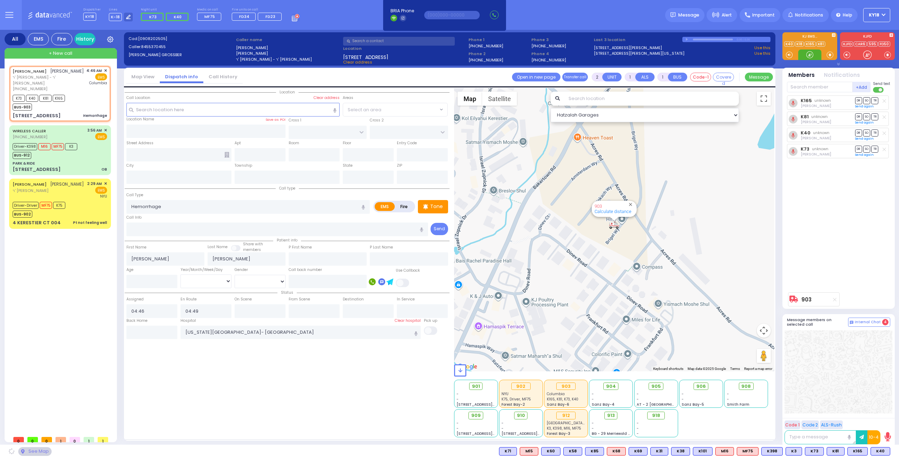
type input "10950"
select select "PALM TREE"
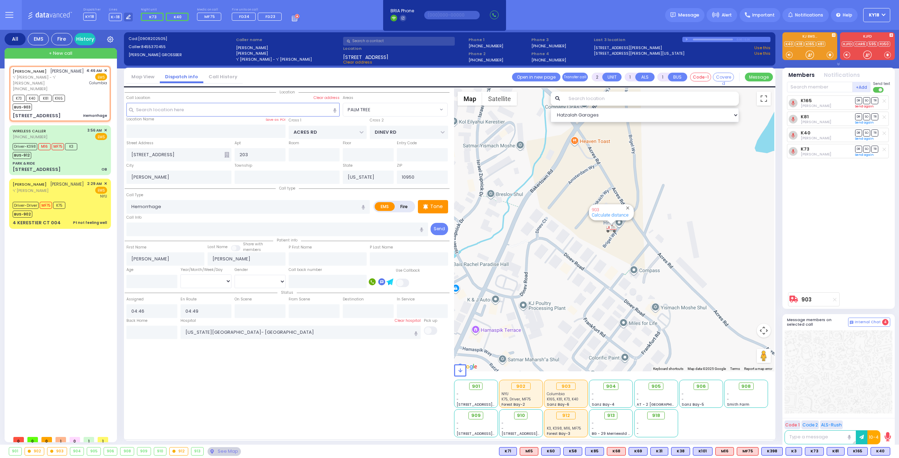
click at [870, 107] on link "Send again" at bounding box center [864, 106] width 19 height 4
click at [862, 125] on link "Send again" at bounding box center [864, 124] width 19 height 4
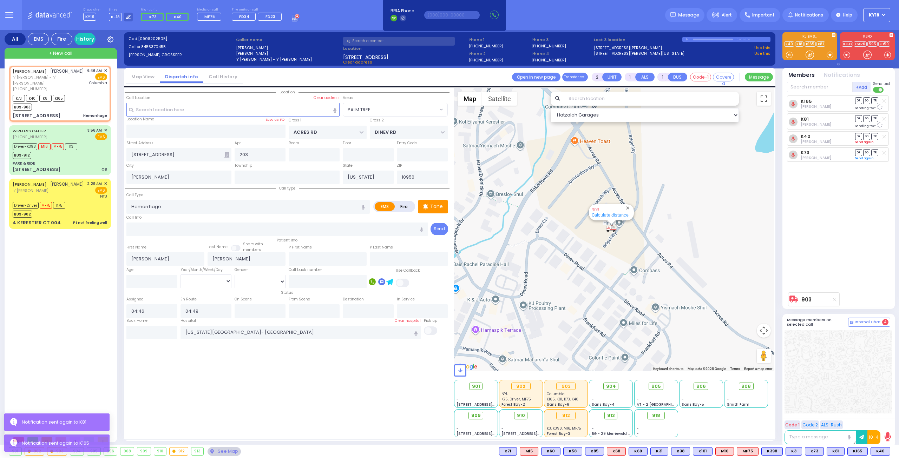
click at [860, 142] on link "Send again" at bounding box center [864, 142] width 19 height 4
click at [860, 159] on link "Send again" at bounding box center [864, 160] width 19 height 4
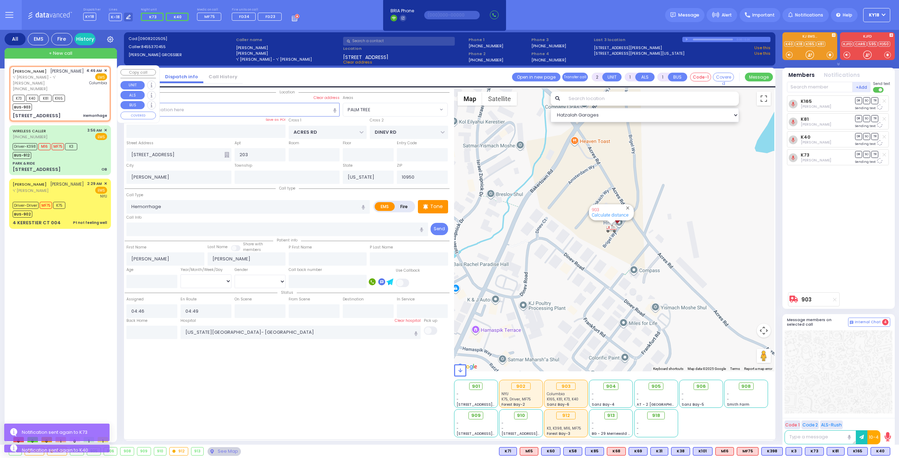
click at [80, 101] on div "K73 K40 K81 K165 BUS-903" at bounding box center [60, 102] width 94 height 18
select select
radio input "true"
select select
select select "Hatzalah Garages"
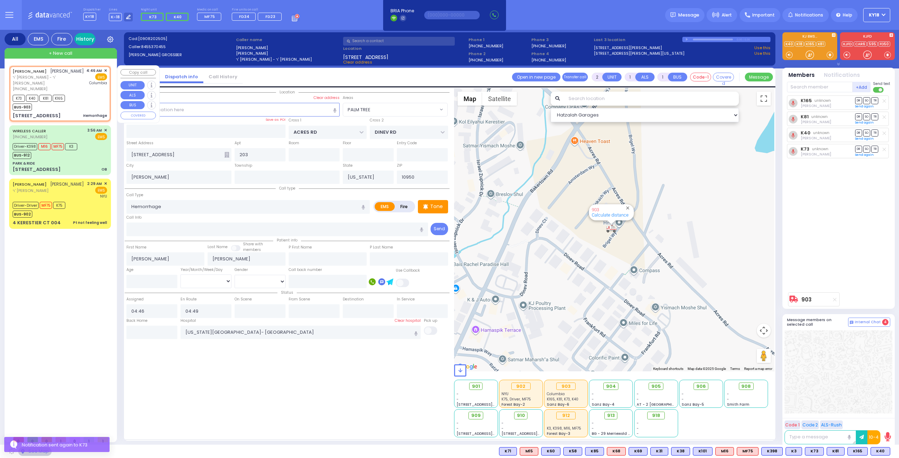
select select "PALM TREE"
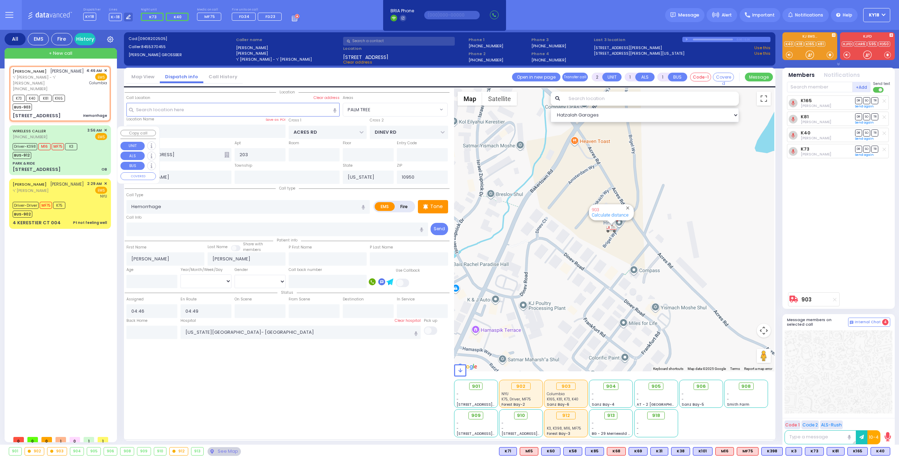
click at [84, 163] on div "PARK & RIDE" at bounding box center [60, 163] width 94 height 5
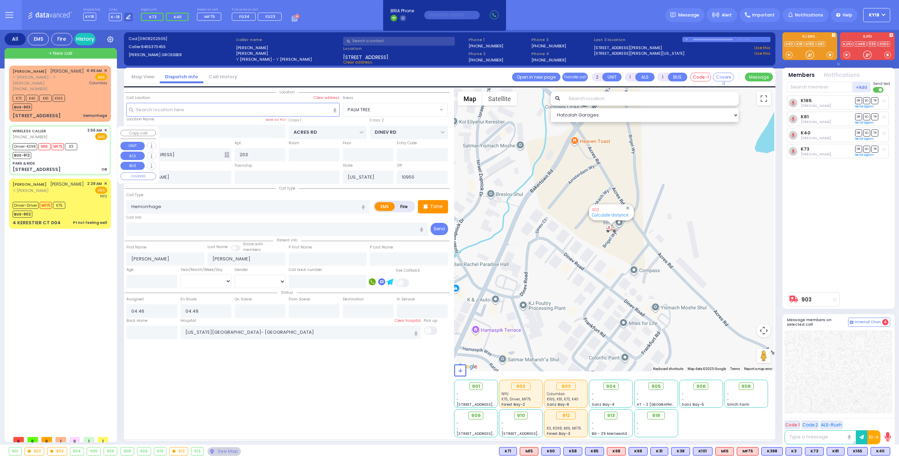
type input "6"
select select
type input "OB"
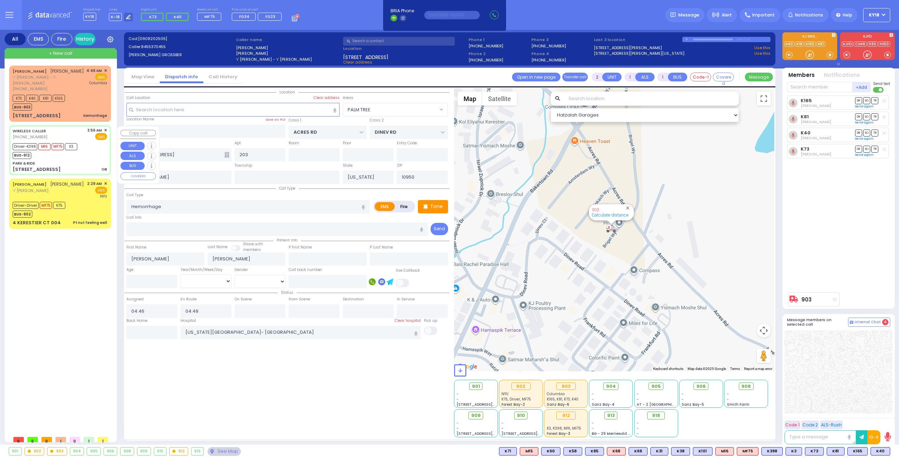
radio input "true"
type input "Chana"
type input "Weingartan"
type input "23"
select select "Year"
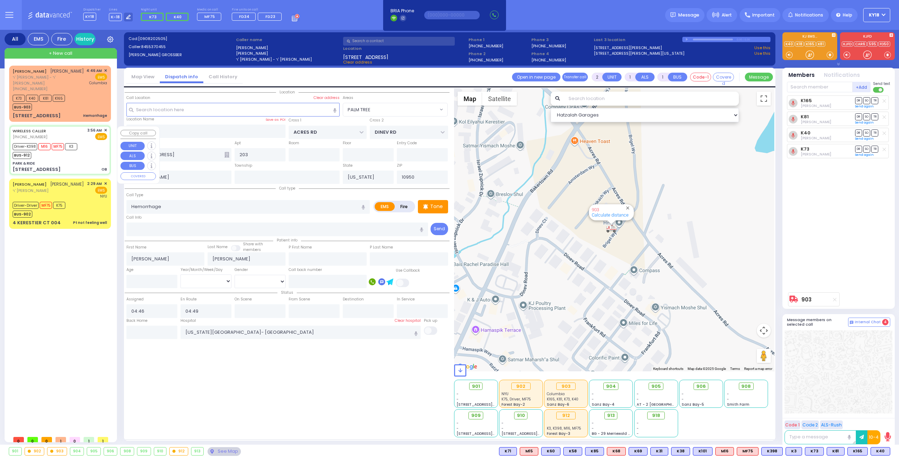
select select "[DEMOGRAPHIC_DATA]"
type input "03:56"
type input "03:58"
type input "03:59"
type input "04:05"
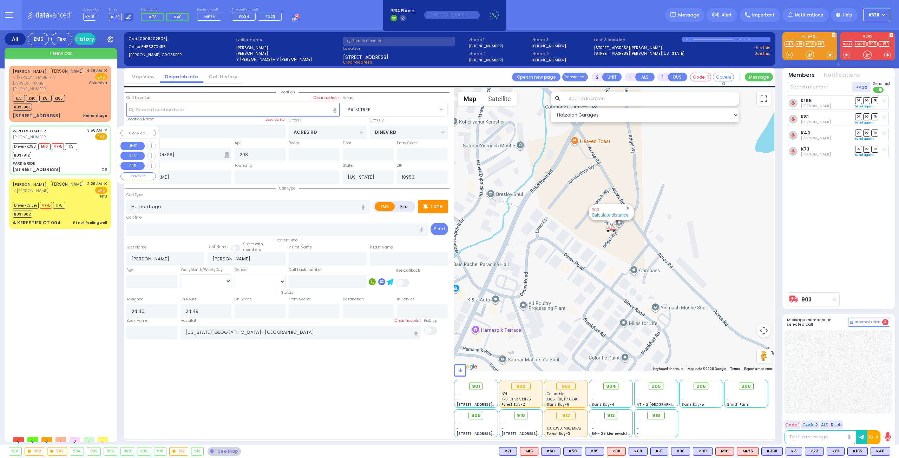
type input "04:29"
type input "04:45"
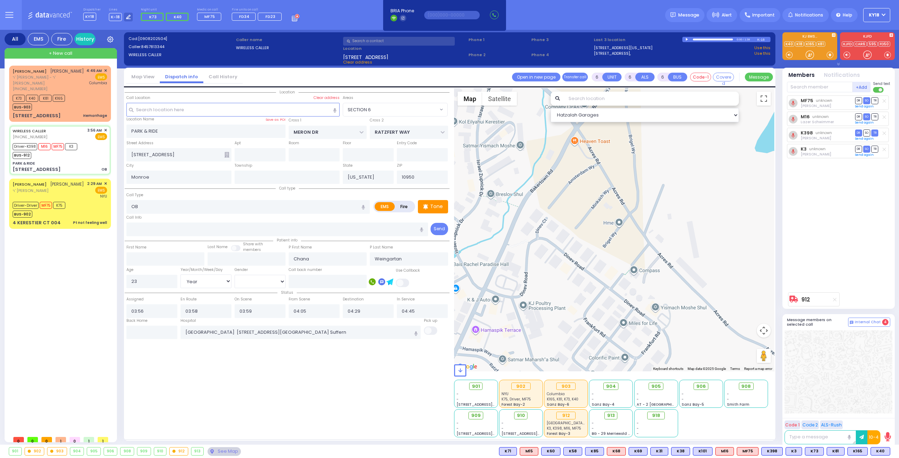
click at [703, 39] on div at bounding box center [713, 40] width 40 height 2
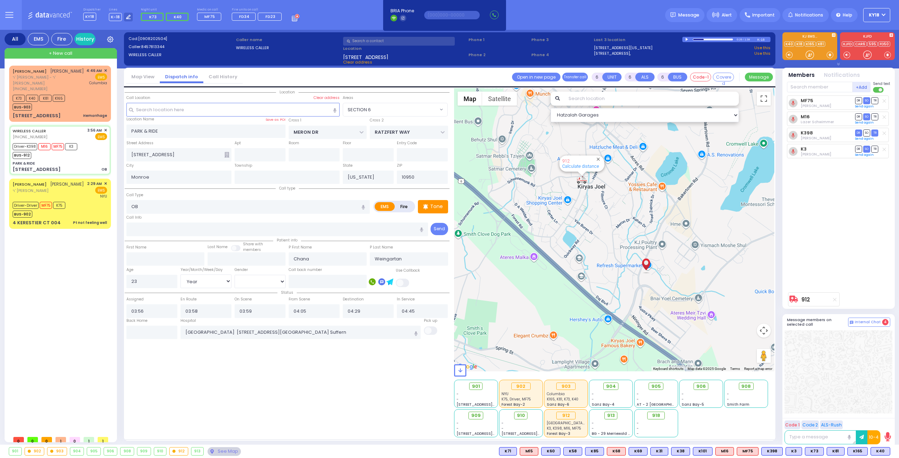
click at [686, 38] on div at bounding box center [687, 39] width 4 height 3
click at [78, 101] on div "K73 K40 K81 K165 BUS-903" at bounding box center [60, 102] width 94 height 18
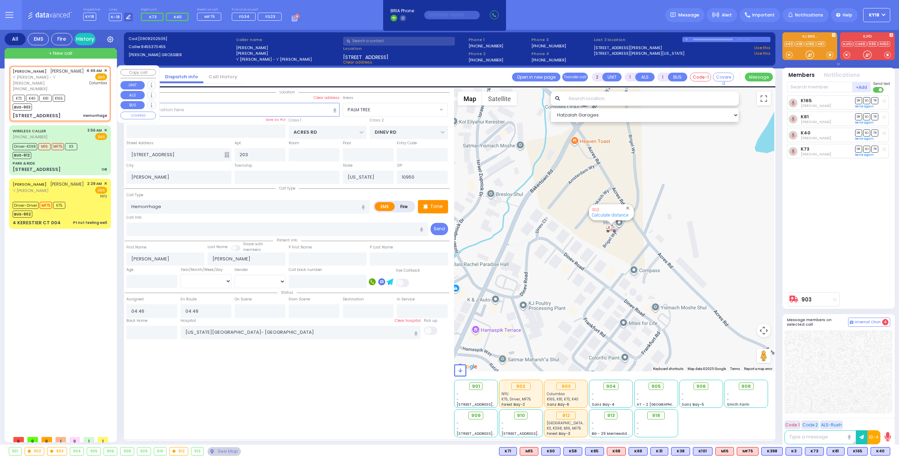
click at [88, 104] on div "K73 K40 K81 K165 BUS-903" at bounding box center [60, 102] width 94 height 18
click at [90, 98] on div "K73 K40 K81 K165 BUS-903" at bounding box center [60, 102] width 94 height 18
click at [88, 40] on link "History" at bounding box center [84, 39] width 21 height 12
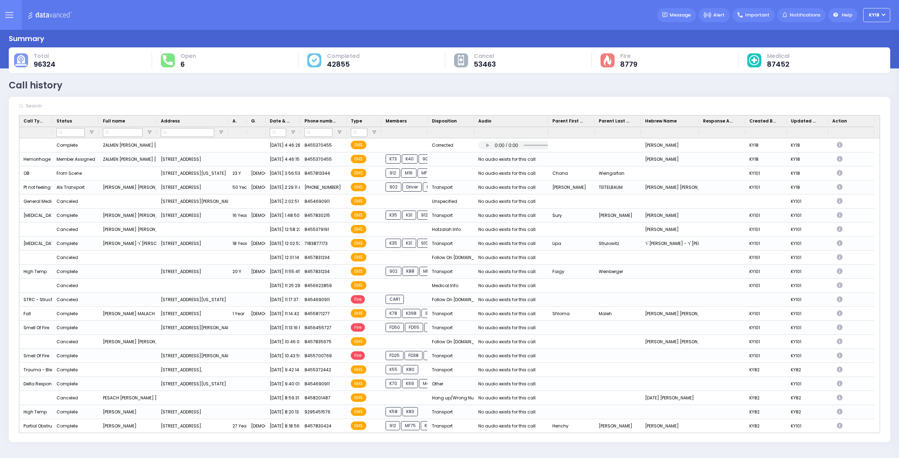
click at [61, 14] on img at bounding box center [51, 15] width 47 height 9
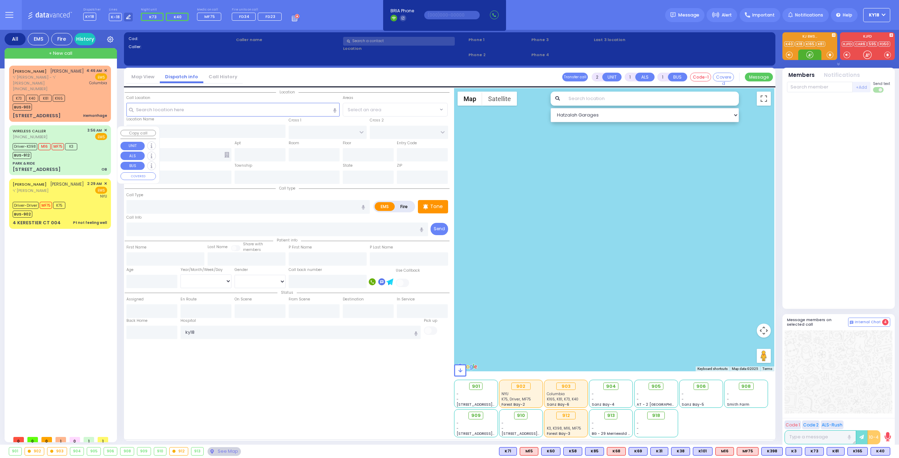
click at [77, 164] on div "PARK & RIDE" at bounding box center [60, 163] width 94 height 5
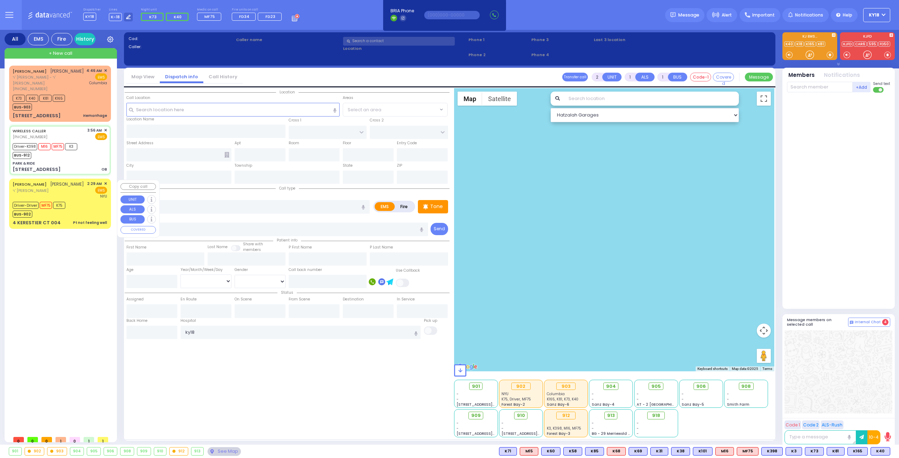
type input "6"
select select
type input "OB"
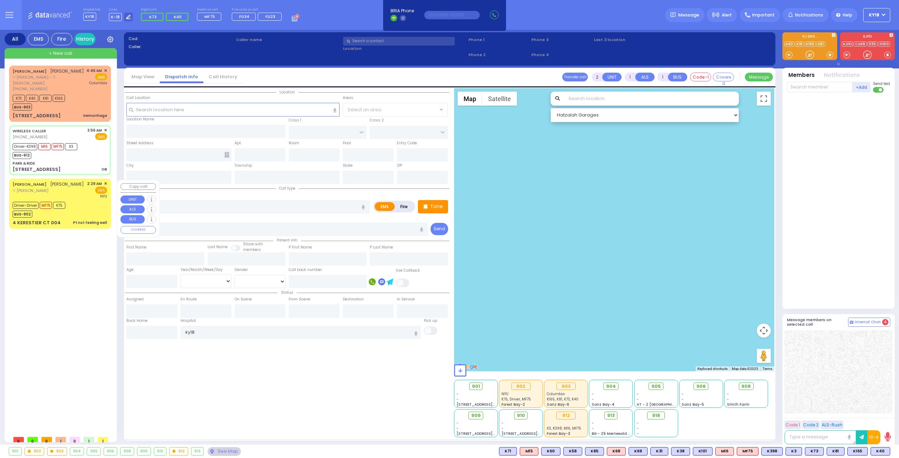
radio input "true"
type input "Chana"
type input "Weingartan"
type input "23"
select select "Year"
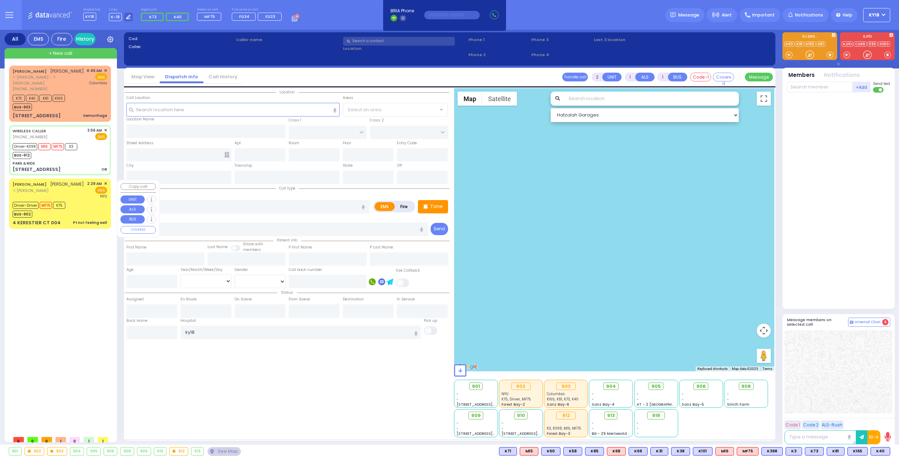
select select "[DEMOGRAPHIC_DATA]"
type input "03:56"
type input "03:58"
type input "03:59"
type input "04:05"
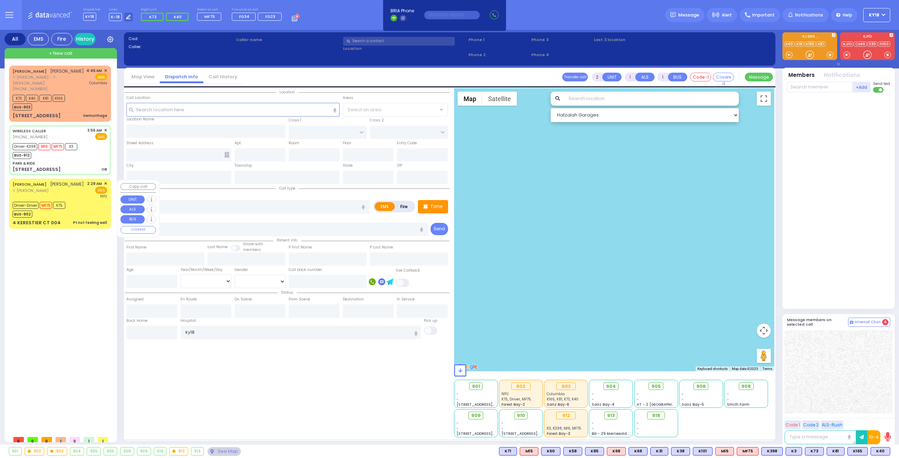
type input "04:29"
type input "04:45"
type input "[GEOGRAPHIC_DATA] [STREET_ADDRESS][GEOGRAPHIC_DATA] Suffern"
type input "PARK & RIDE"
type input "MERON DR"
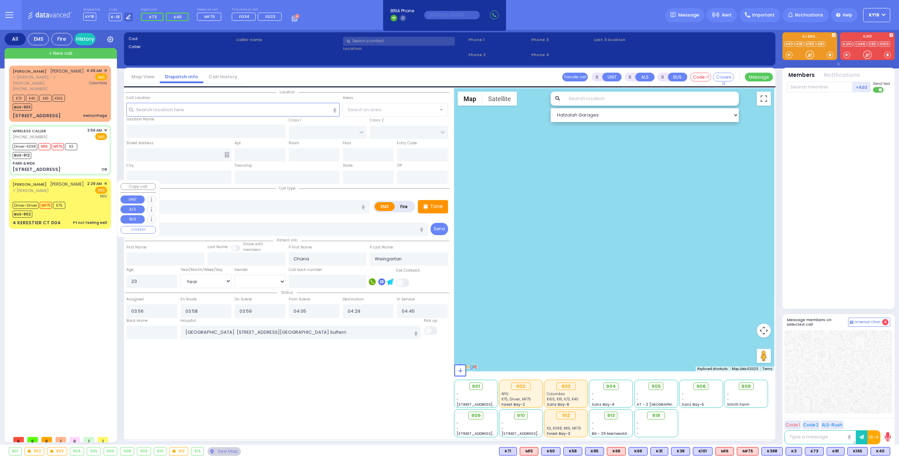
type input "RATZFERT WAY"
type input "[STREET_ADDRESS]"
type input "Monroe"
type input "[US_STATE]"
type input "10950"
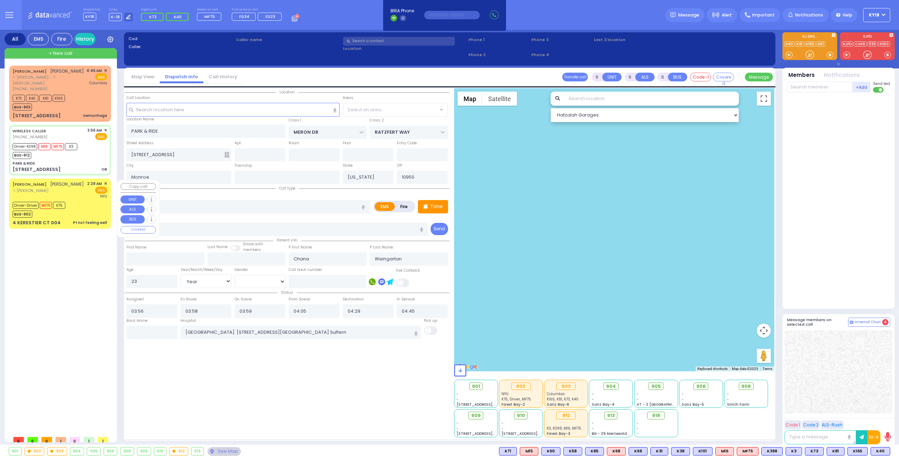
select select "SECTION 6"
select select "Hatzalah Garages"
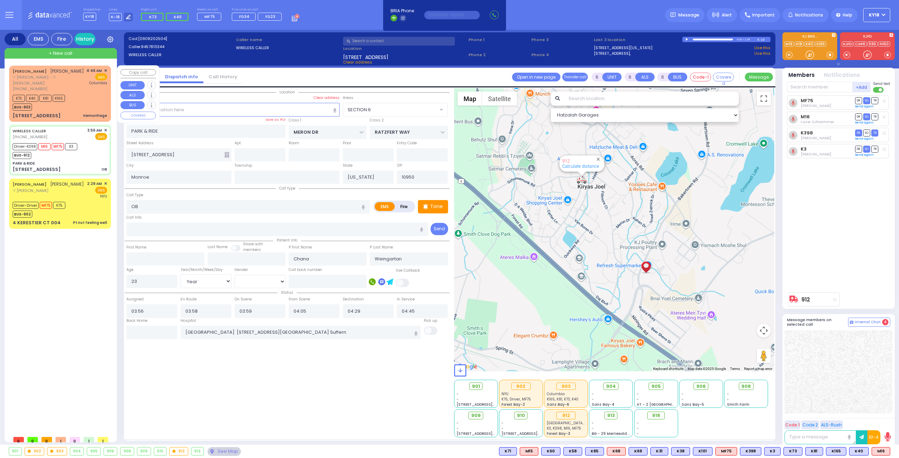
click at [79, 100] on div "K73 K40 K81 K165 BUS-903" at bounding box center [60, 102] width 94 height 18
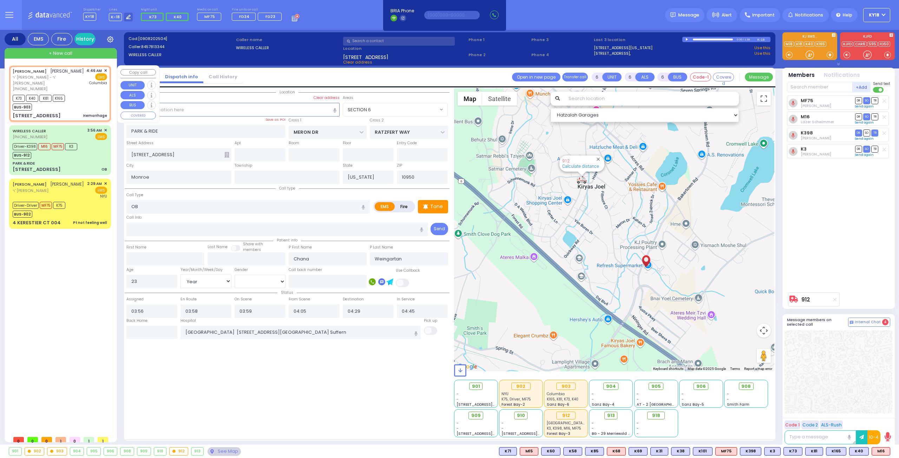
type input "2"
type input "1"
select select
type input "Hemorrhage"
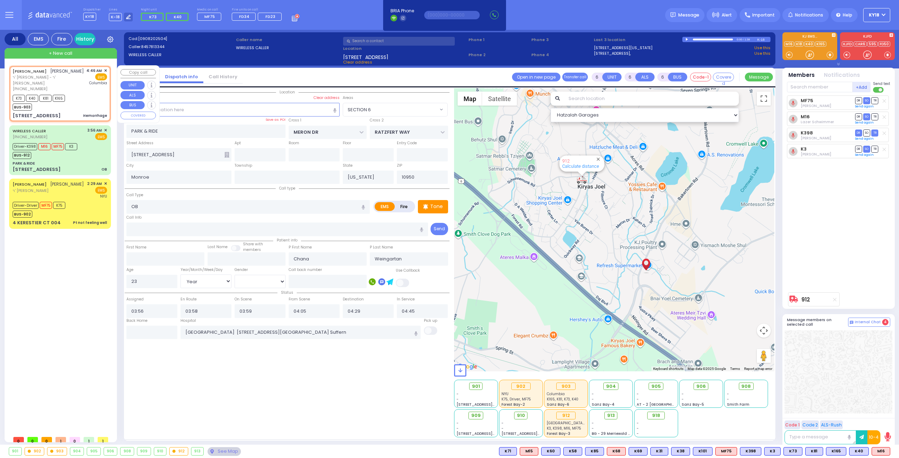
radio input "true"
type input "[PERSON_NAME]"
select select
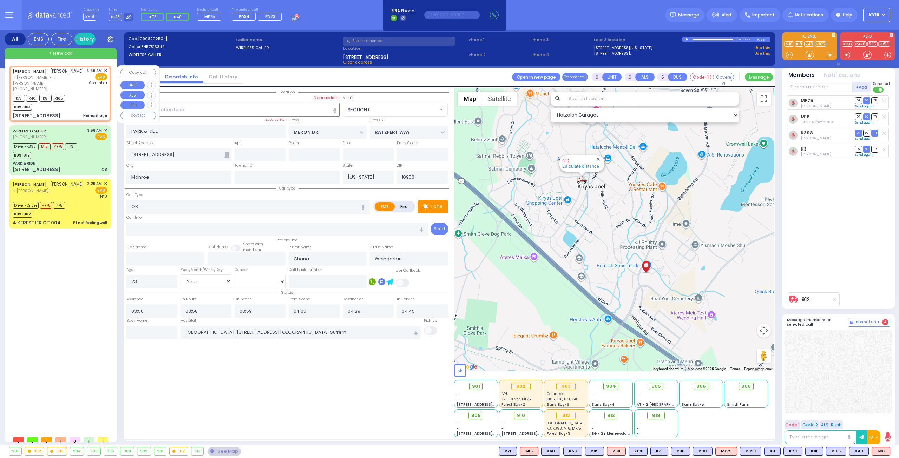
type input "04:46"
type input "04:49"
type input "[US_STATE][GEOGRAPHIC_DATA]- [GEOGRAPHIC_DATA]"
type input "ACRES RD"
type input "DINEV RD"
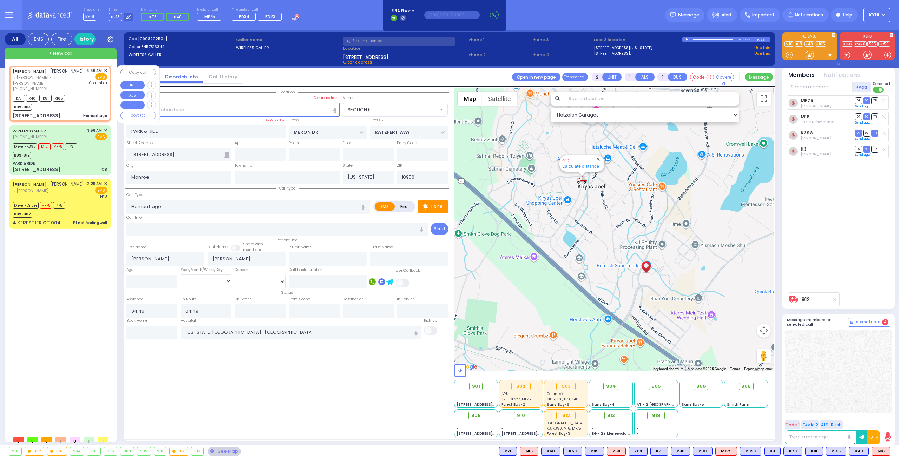
type input "[STREET_ADDRESS]"
type input "203"
type input "[PERSON_NAME]"
select select "Hatzalah Garages"
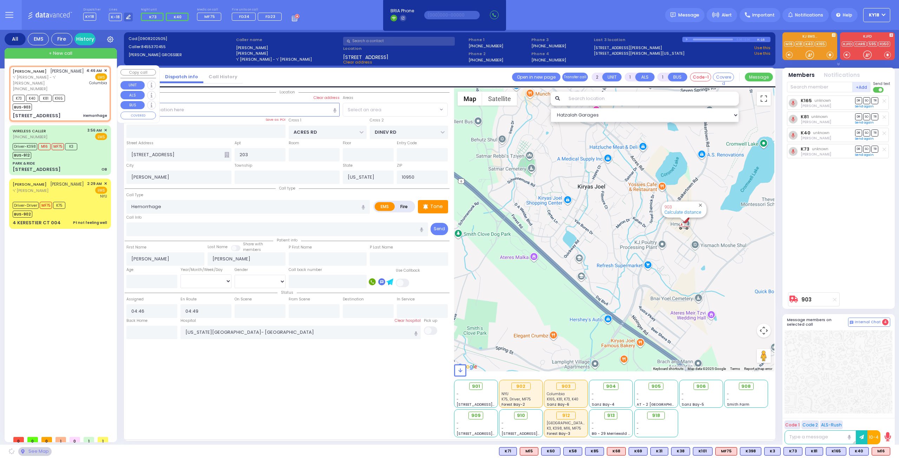
select select "PALM TREE"
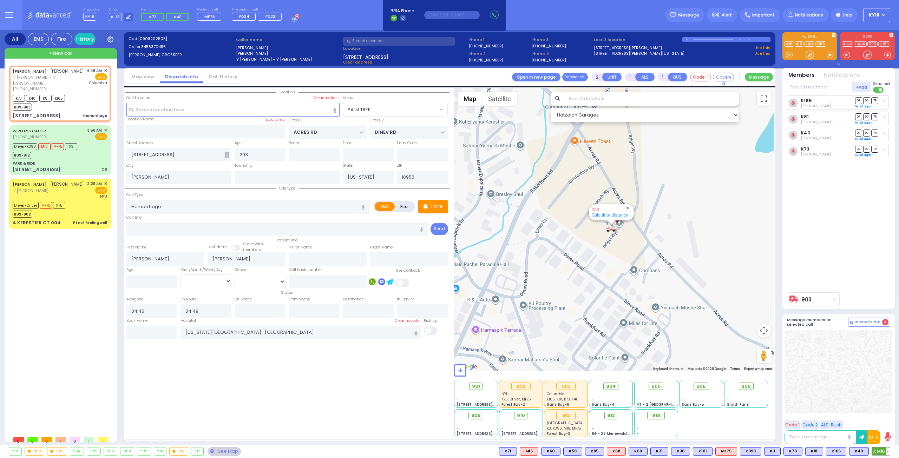
click at [877, 452] on span "M16" at bounding box center [881, 452] width 18 height 8
select select
radio input "true"
select select
select select "Hatzalah Garages"
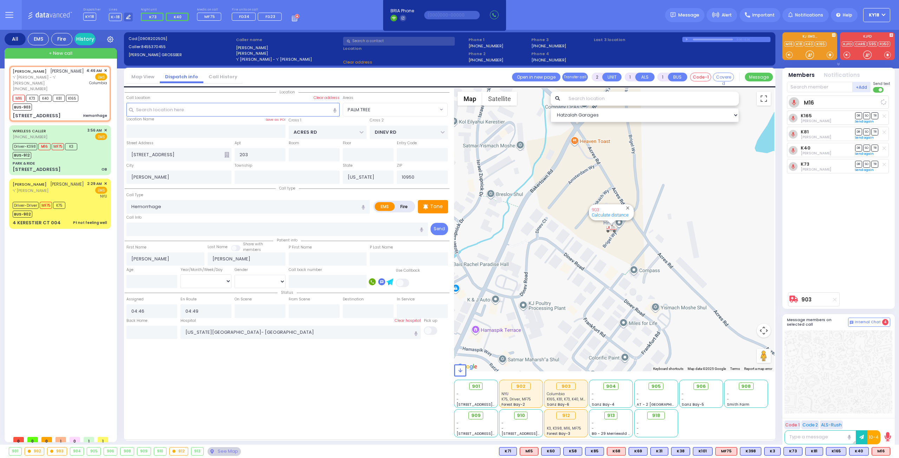
select select "PALM TREE"
click at [84, 163] on div "PARK & RIDE" at bounding box center [60, 163] width 94 height 5
type input "6"
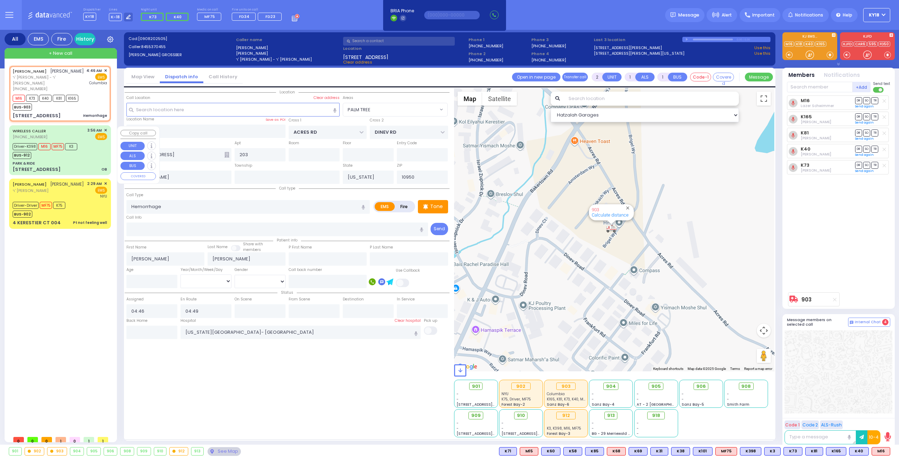
select select
type input "OB"
radio input "true"
type input "Chana"
type input "Weingartan"
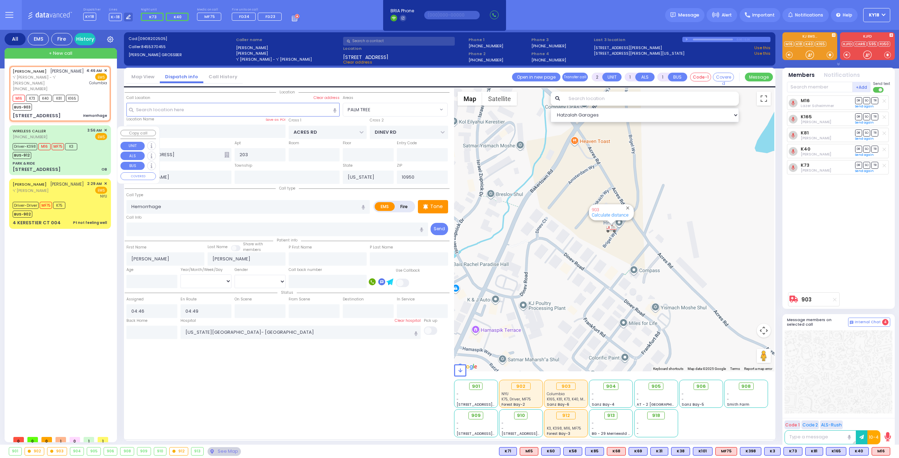
type input "23"
select select "Year"
select select "[DEMOGRAPHIC_DATA]"
type input "03:56"
type input "03:58"
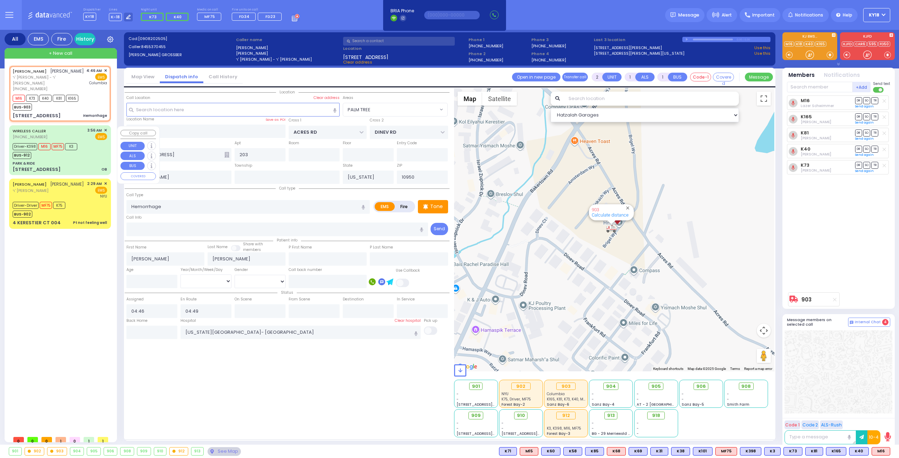
type input "03:59"
type input "04:05"
type input "04:29"
type input "04:45"
type input "[GEOGRAPHIC_DATA] [STREET_ADDRESS][GEOGRAPHIC_DATA] Suffern"
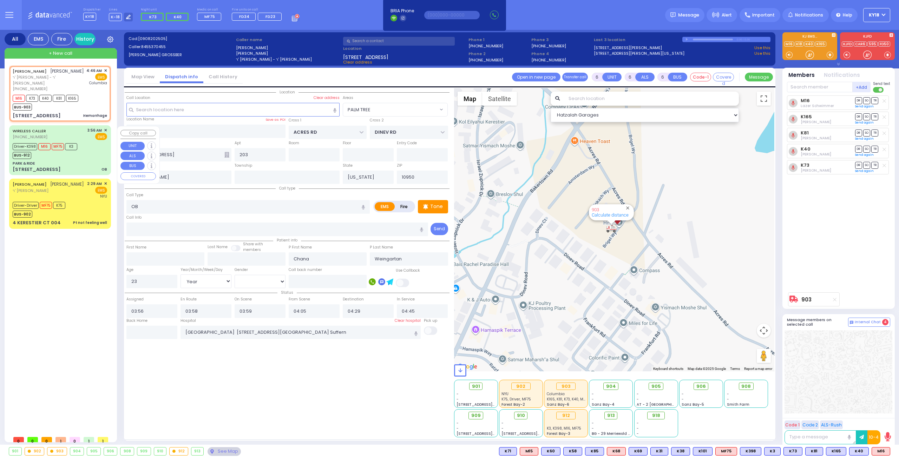
select select "Hatzalah Garages"
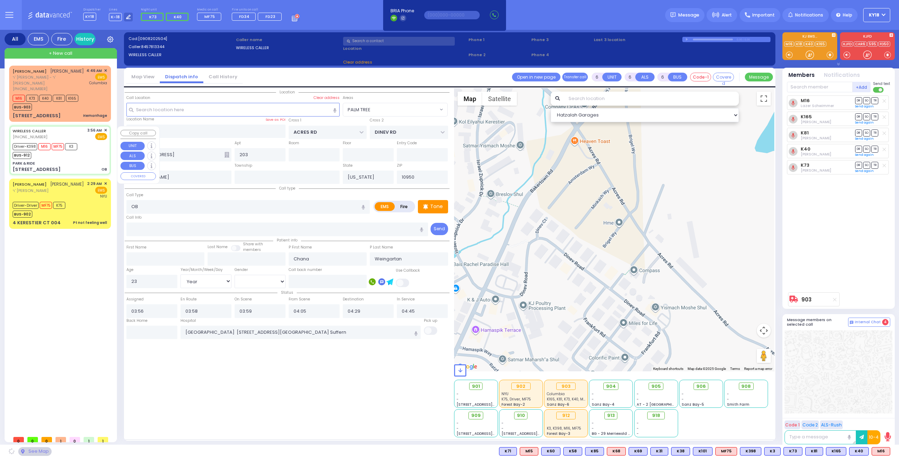
type input "PARK & RIDE"
type input "MERON DR"
type input "RATZFERT WAY"
type input "[STREET_ADDRESS]"
type input "Monroe"
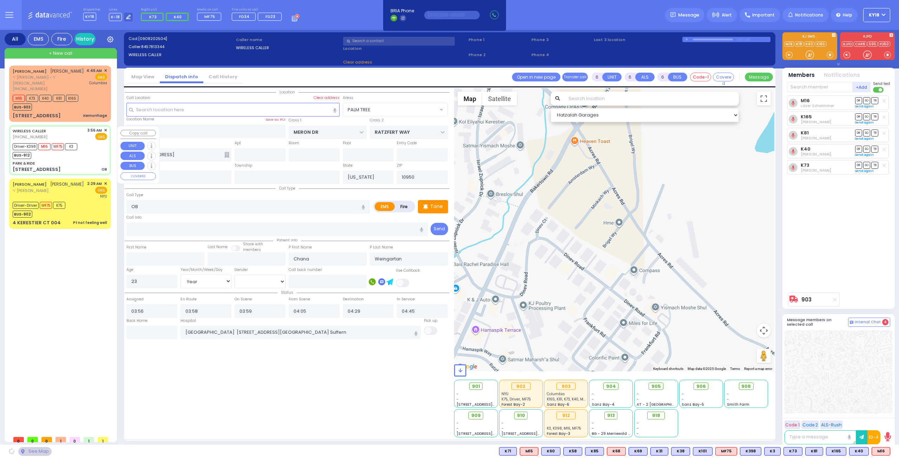
select select "SECTION 6"
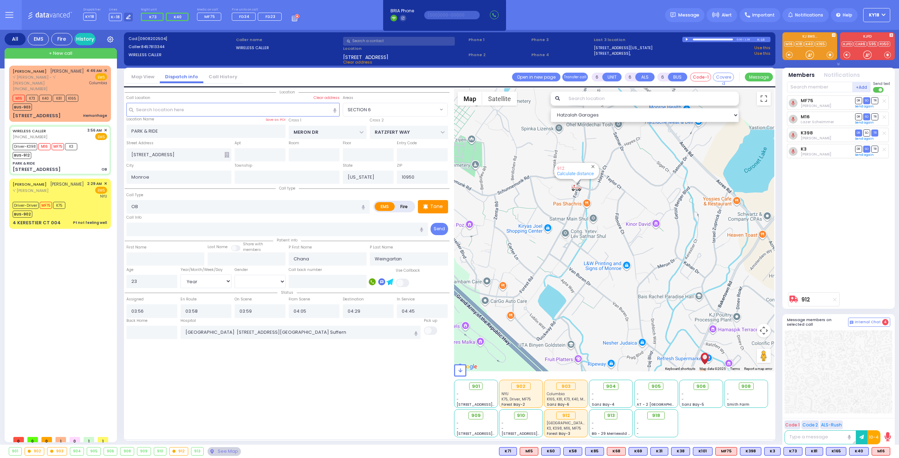
drag, startPoint x: 588, startPoint y: 199, endPoint x: 606, endPoint y: 228, distance: 33.7
click at [606, 228] on div "912 Calculate distance" at bounding box center [614, 229] width 321 height 283
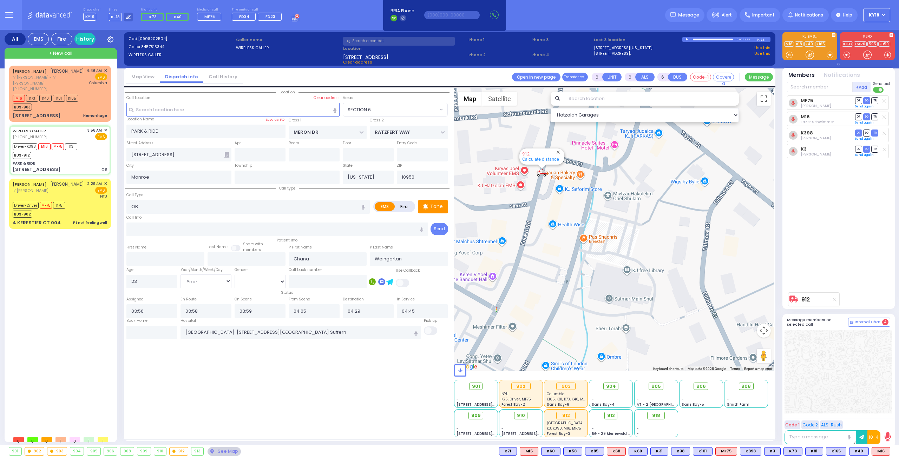
drag, startPoint x: 546, startPoint y: 192, endPoint x: 559, endPoint y: 231, distance: 40.6
click at [559, 231] on div "912 Calculate distance" at bounding box center [614, 229] width 321 height 283
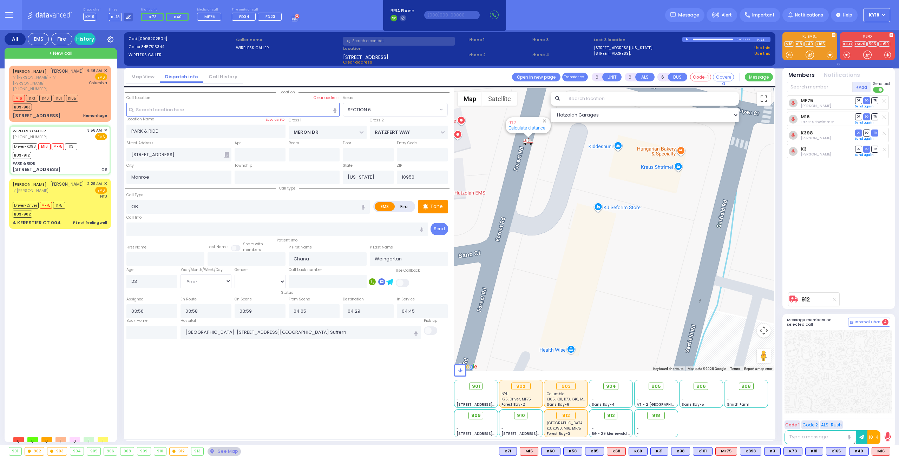
drag, startPoint x: 544, startPoint y: 191, endPoint x: 570, endPoint y: 272, distance: 85.5
click at [569, 272] on div "912 Calculate distance" at bounding box center [614, 229] width 321 height 283
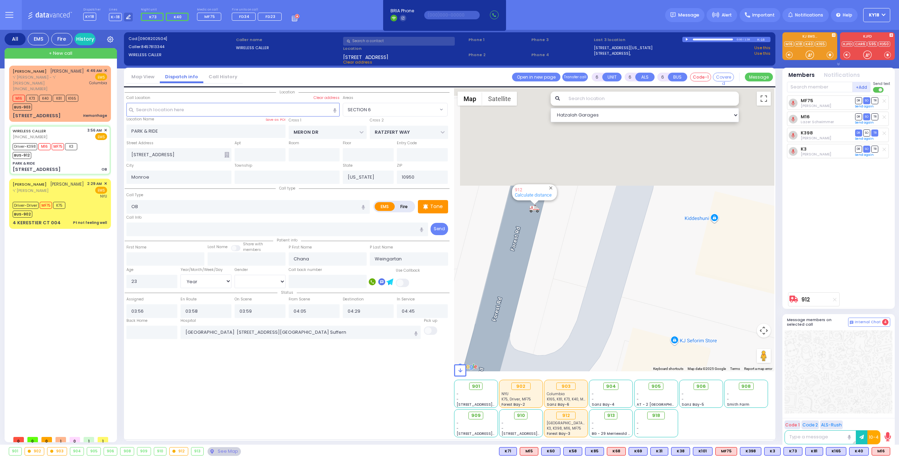
drag, startPoint x: 557, startPoint y: 198, endPoint x: 545, endPoint y: 304, distance: 106.1
click at [545, 310] on div "912 Calculate distance" at bounding box center [614, 229] width 321 height 283
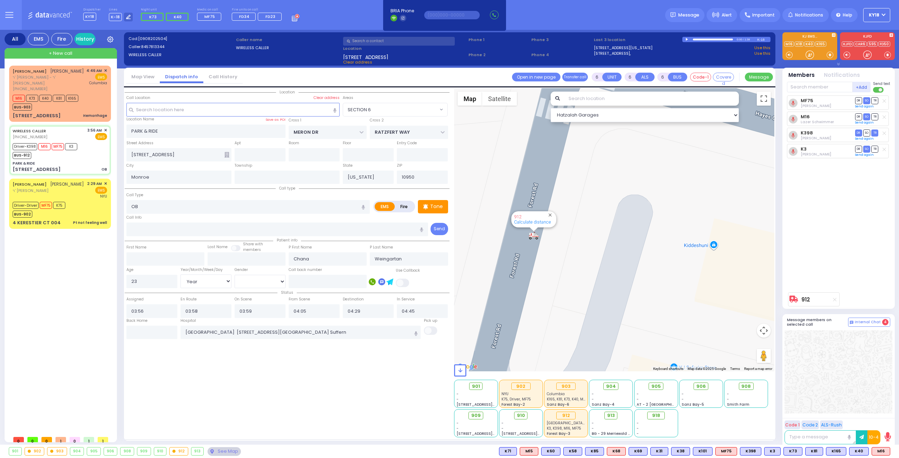
drag, startPoint x: 548, startPoint y: 253, endPoint x: 548, endPoint y: 275, distance: 21.1
click at [548, 275] on div "912 Calculate distance" at bounding box center [614, 229] width 321 height 283
click at [61, 166] on div "PARK & RIDE" at bounding box center [60, 163] width 94 height 5
select select
radio input "true"
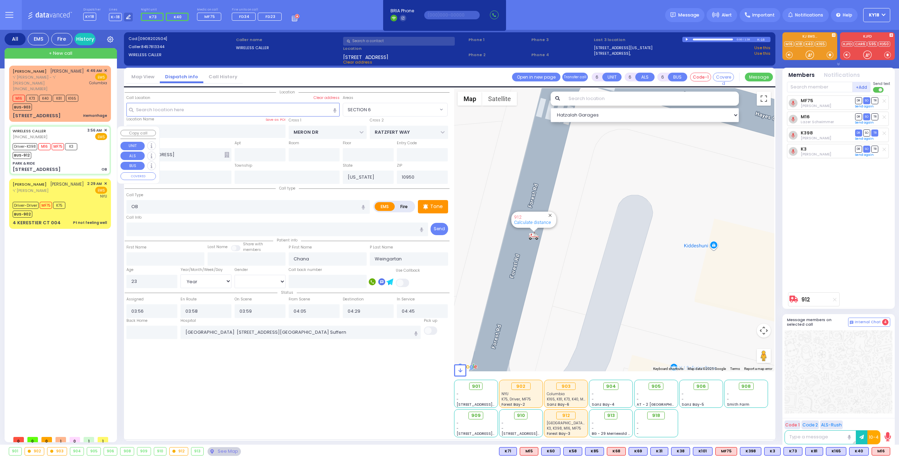
select select "Year"
select select "[DEMOGRAPHIC_DATA]"
select select "SECTION 6"
select select "Hatzalah Garages"
click at [66, 164] on div "PARK & RIDE" at bounding box center [60, 163] width 94 height 5
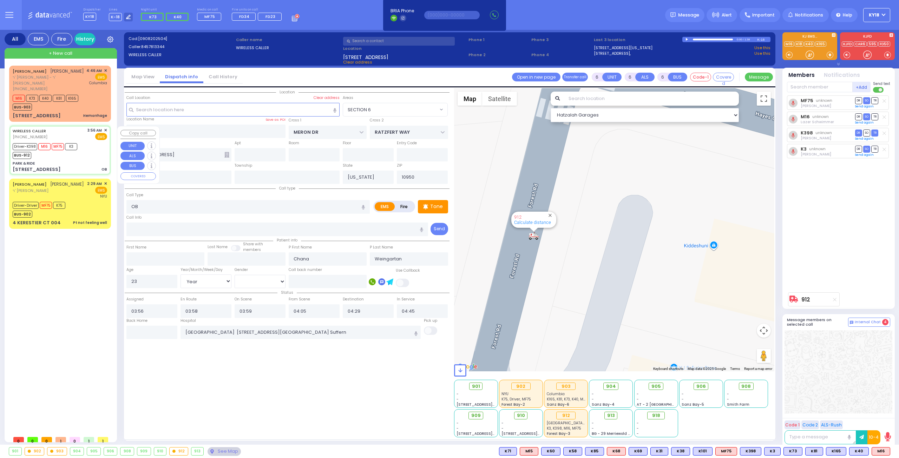
select select
radio input "true"
select select "Year"
select select "[DEMOGRAPHIC_DATA]"
click at [66, 164] on div "PARK & RIDE" at bounding box center [60, 163] width 94 height 5
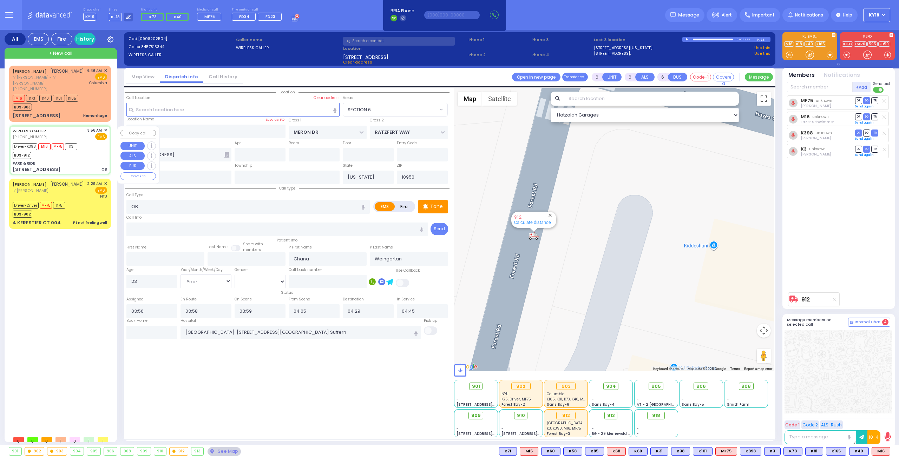
select select "Hatzalah Garages"
select select "SECTION 6"
select select
radio input "true"
select select "Year"
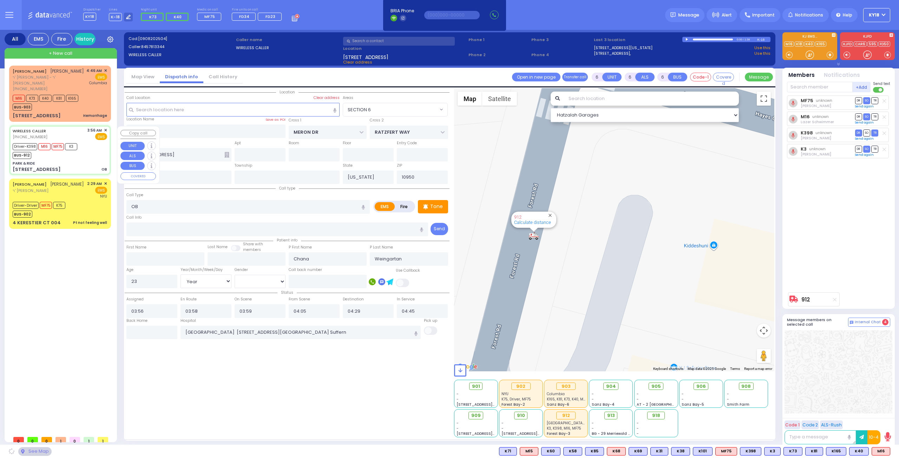
select select "[DEMOGRAPHIC_DATA]"
select select "SECTION 6"
select select "Hatzalah Garages"
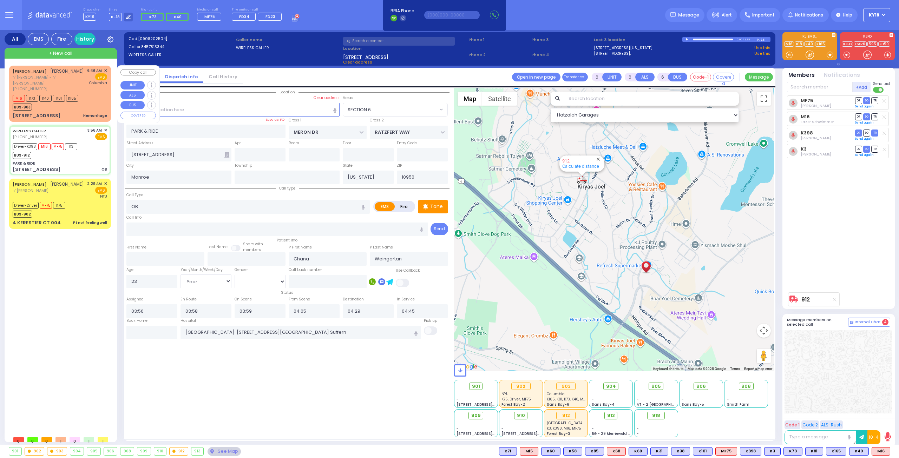
click at [78, 118] on div "[STREET_ADDRESS] [GEOGRAPHIC_DATA]" at bounding box center [60, 115] width 94 height 7
type input "2"
type input "1"
select select
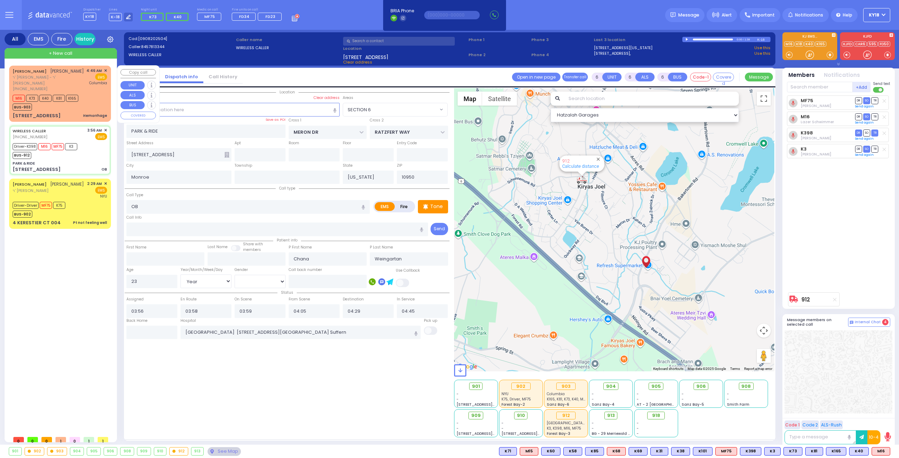
type input "Hemorrhage"
radio input "true"
type input "[PERSON_NAME]"
select select
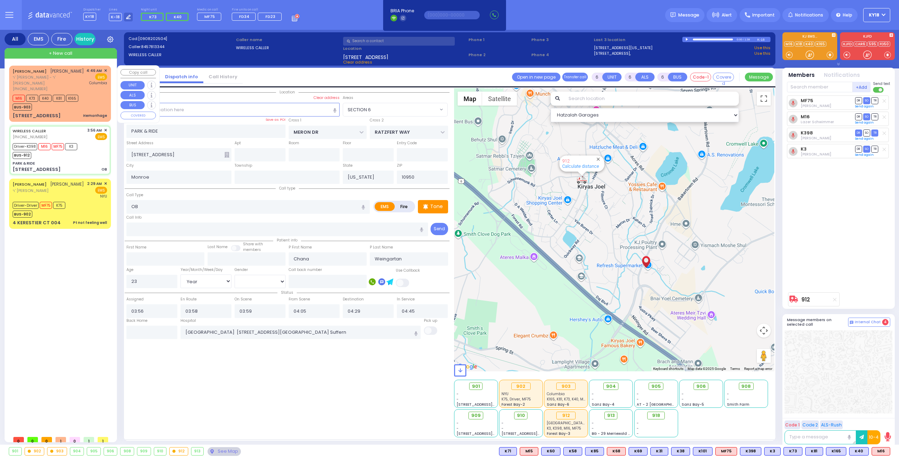
select select
type input "04:46"
type input "04:49"
type input "[US_STATE][GEOGRAPHIC_DATA]- [GEOGRAPHIC_DATA]"
select select "Hatzalah Garages"
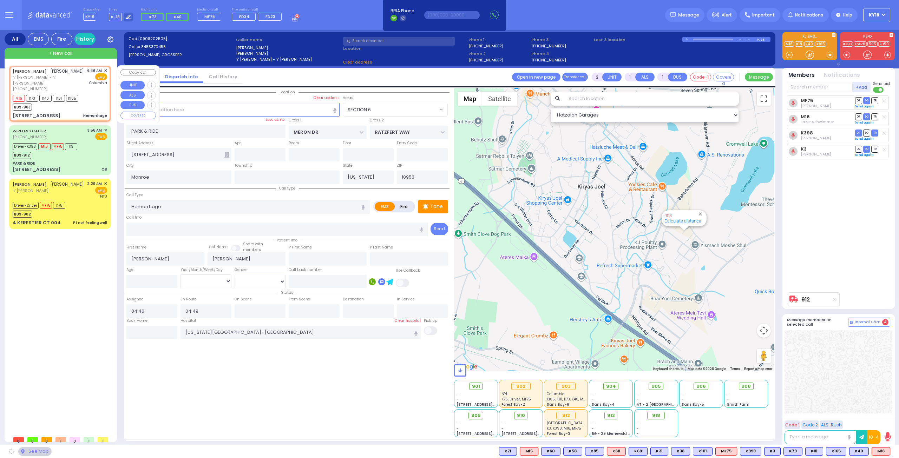
type input "ACRES RD"
type input "DINEV RD"
type input "[STREET_ADDRESS]"
type input "203"
type input "[PERSON_NAME]"
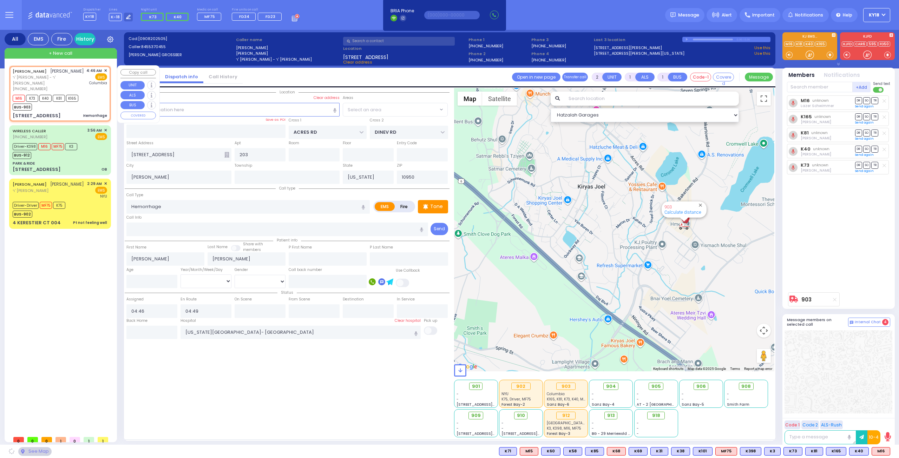
select select "PALM TREE"
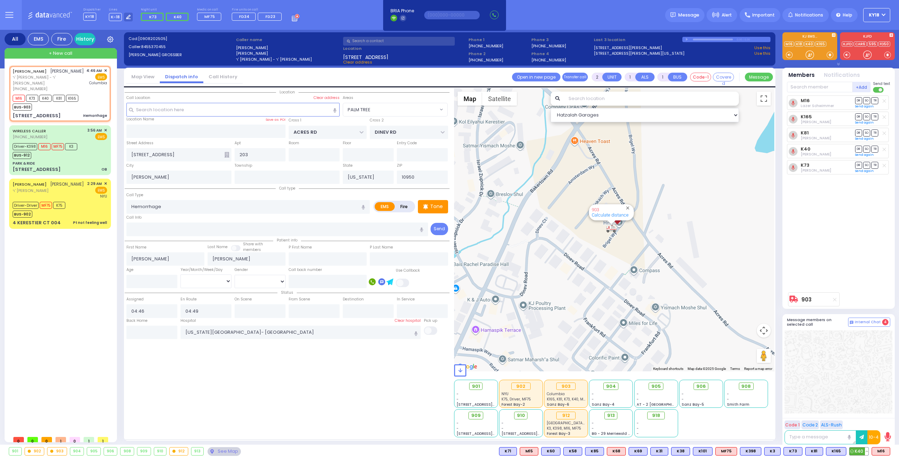
click at [868, 452] on button at bounding box center [867, 452] width 4 height 8
click at [867, 451] on button at bounding box center [866, 452] width 4 height 8
click at [888, 450] on button at bounding box center [888, 452] width 4 height 8
click at [883, 411] on icon at bounding box center [882, 410] width 7 height 7
click at [87, 153] on div "Driver-K398 M16 MF75 K3 BUS-912" at bounding box center [60, 150] width 94 height 18
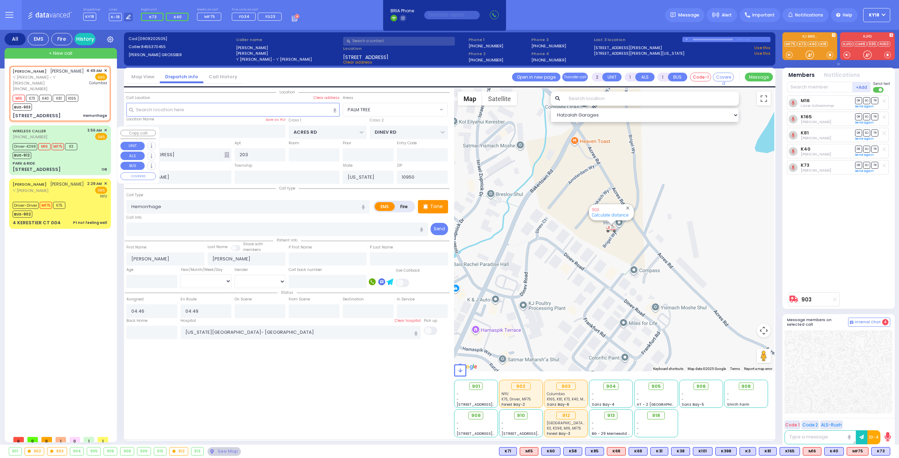
type input "6"
select select
type input "OB"
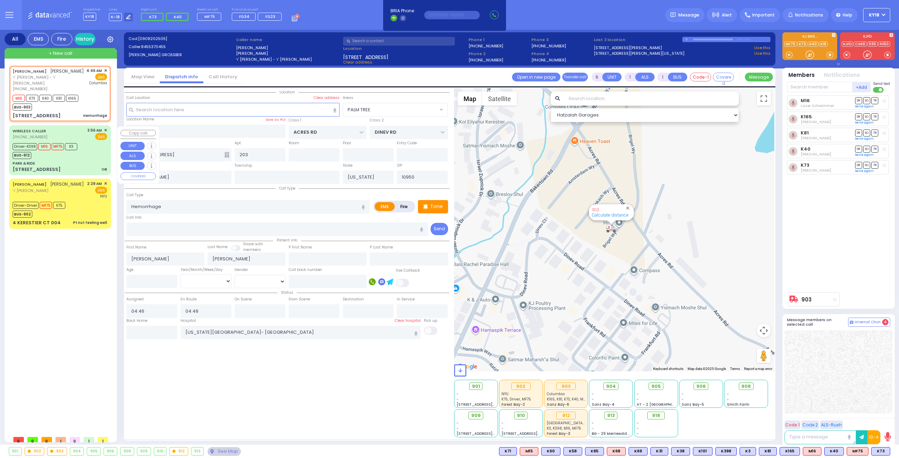
radio input "true"
type input "Chana"
type input "Weingartan"
type input "23"
select select "Year"
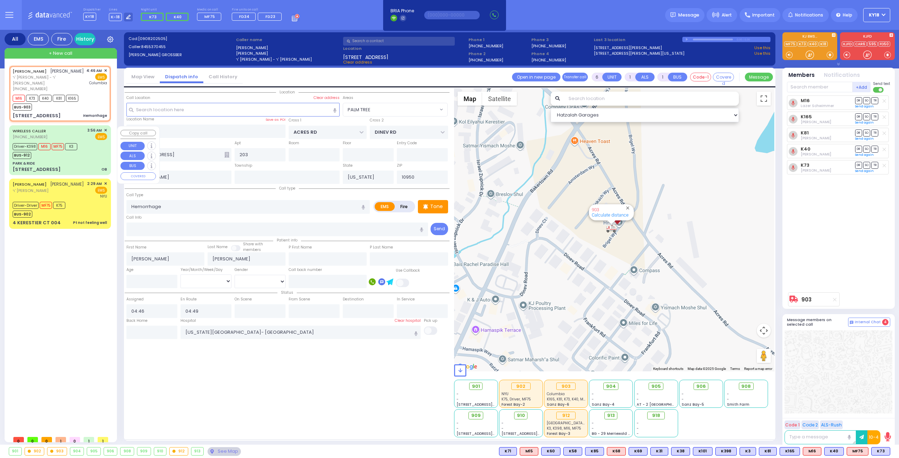
select select "[DEMOGRAPHIC_DATA]"
type input "03:56"
type input "03:58"
type input "03:59"
type input "04:05"
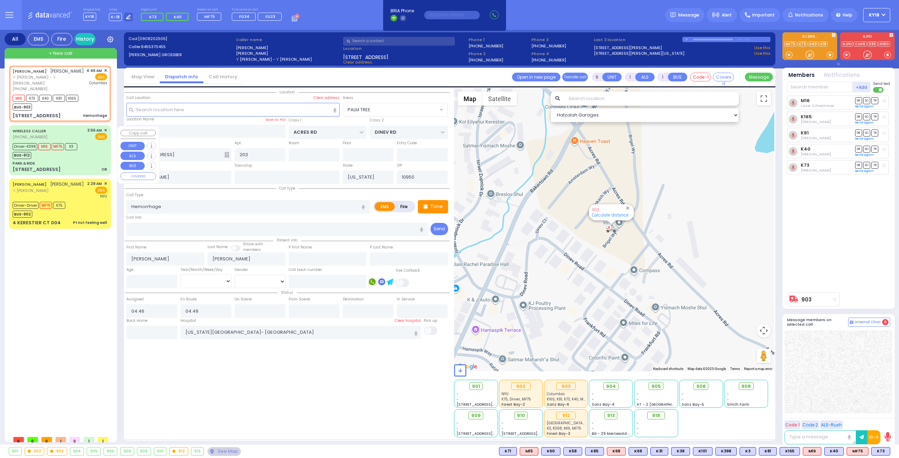
type input "04:29"
type input "04:45"
type input "[GEOGRAPHIC_DATA] [STREET_ADDRESS][GEOGRAPHIC_DATA] Suffern"
select select "Hatzalah Garages"
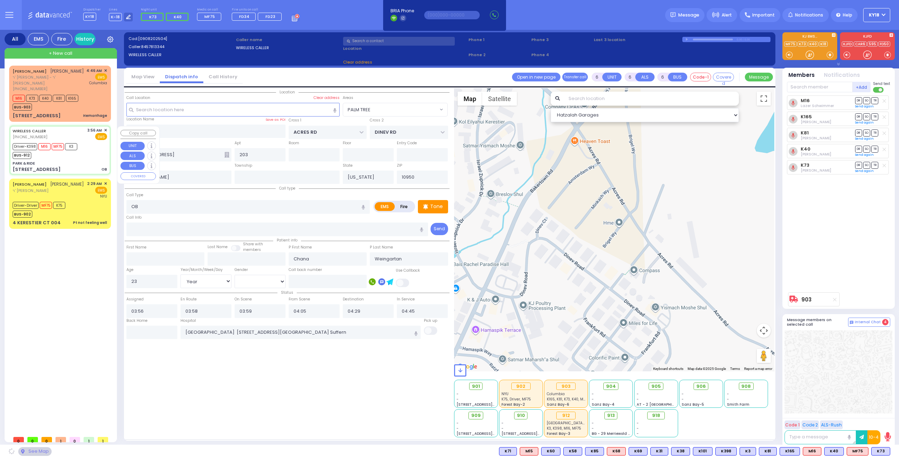
type input "PARK & RIDE"
type input "MERON DR"
type input "RATZFERT WAY"
type input "[STREET_ADDRESS]"
type input "Monroe"
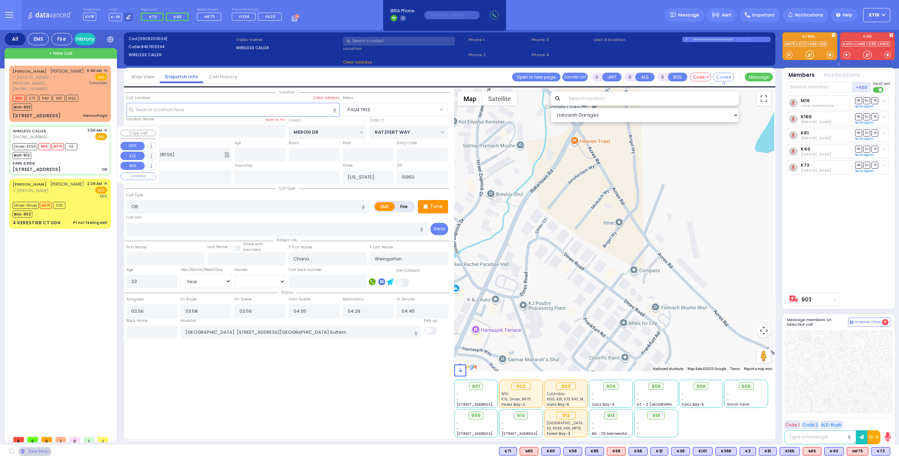
select select "SECTION 6"
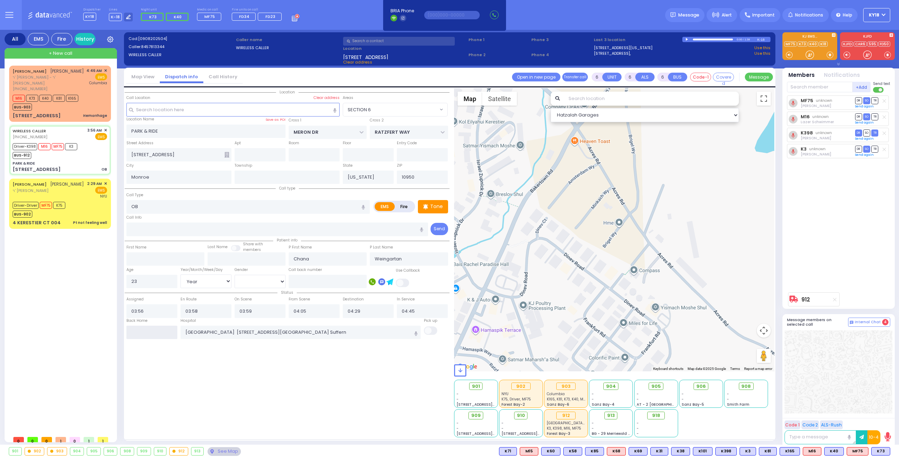
click at [165, 332] on input "text" at bounding box center [151, 332] width 51 height 13
click at [165, 331] on input "text" at bounding box center [151, 332] width 51 height 13
type input "04:59"
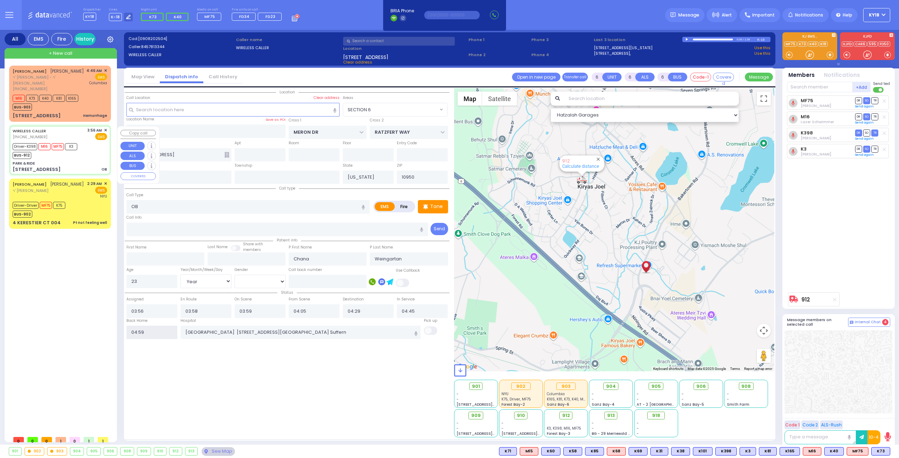
select select
radio input "true"
select select
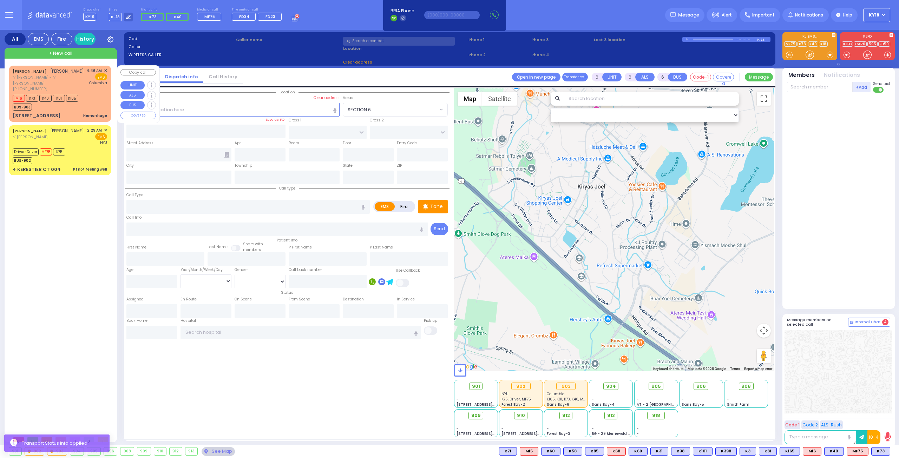
click at [92, 103] on div "M16 K73 K40 K81 K165 BUS-903" at bounding box center [60, 102] width 94 height 18
type input "2"
type input "1"
select select
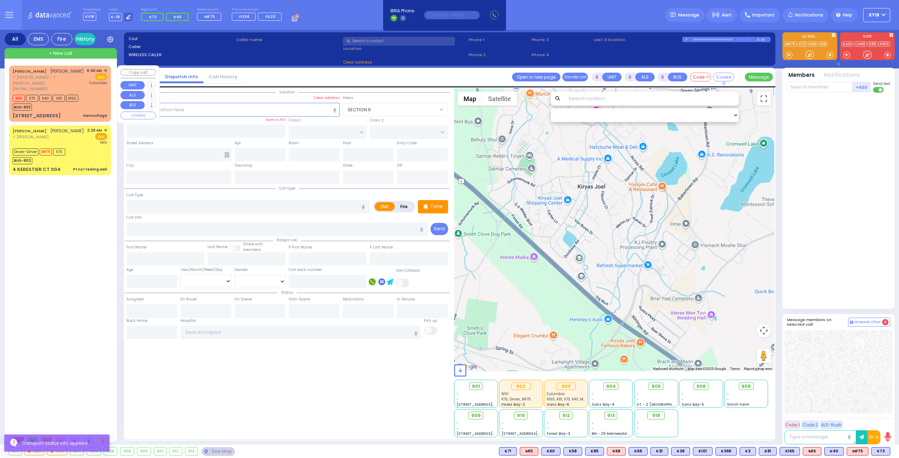
type input "Hemorrhage"
radio input "true"
type input "[PERSON_NAME]"
select select
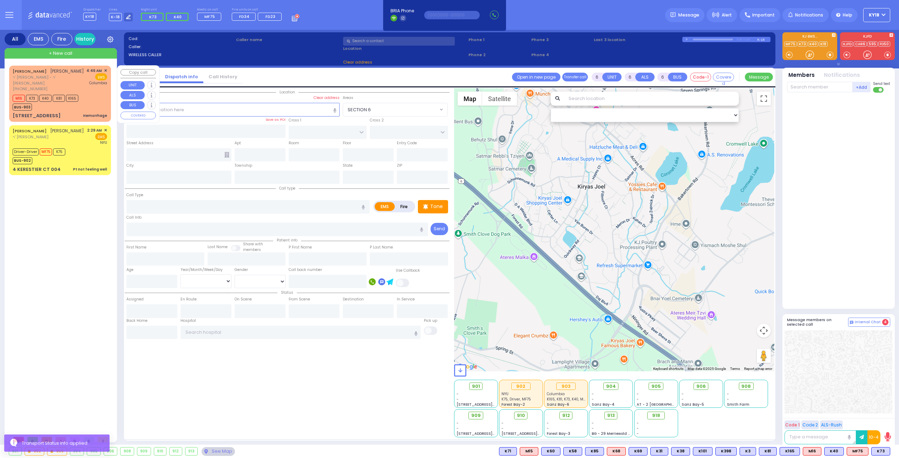
type input "04:46"
type input "04:49"
type input "[US_STATE][GEOGRAPHIC_DATA]- [GEOGRAPHIC_DATA]"
select select "Hatzalah Garages"
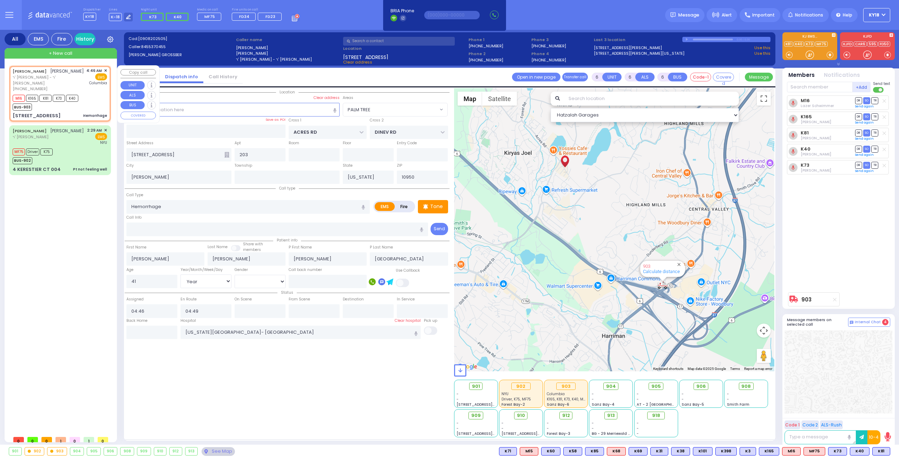
click at [58, 86] on span "ר' [PERSON_NAME] - ר' [PERSON_NAME]" at bounding box center [48, 80] width 71 height 12
